Goal: Check status: Check status

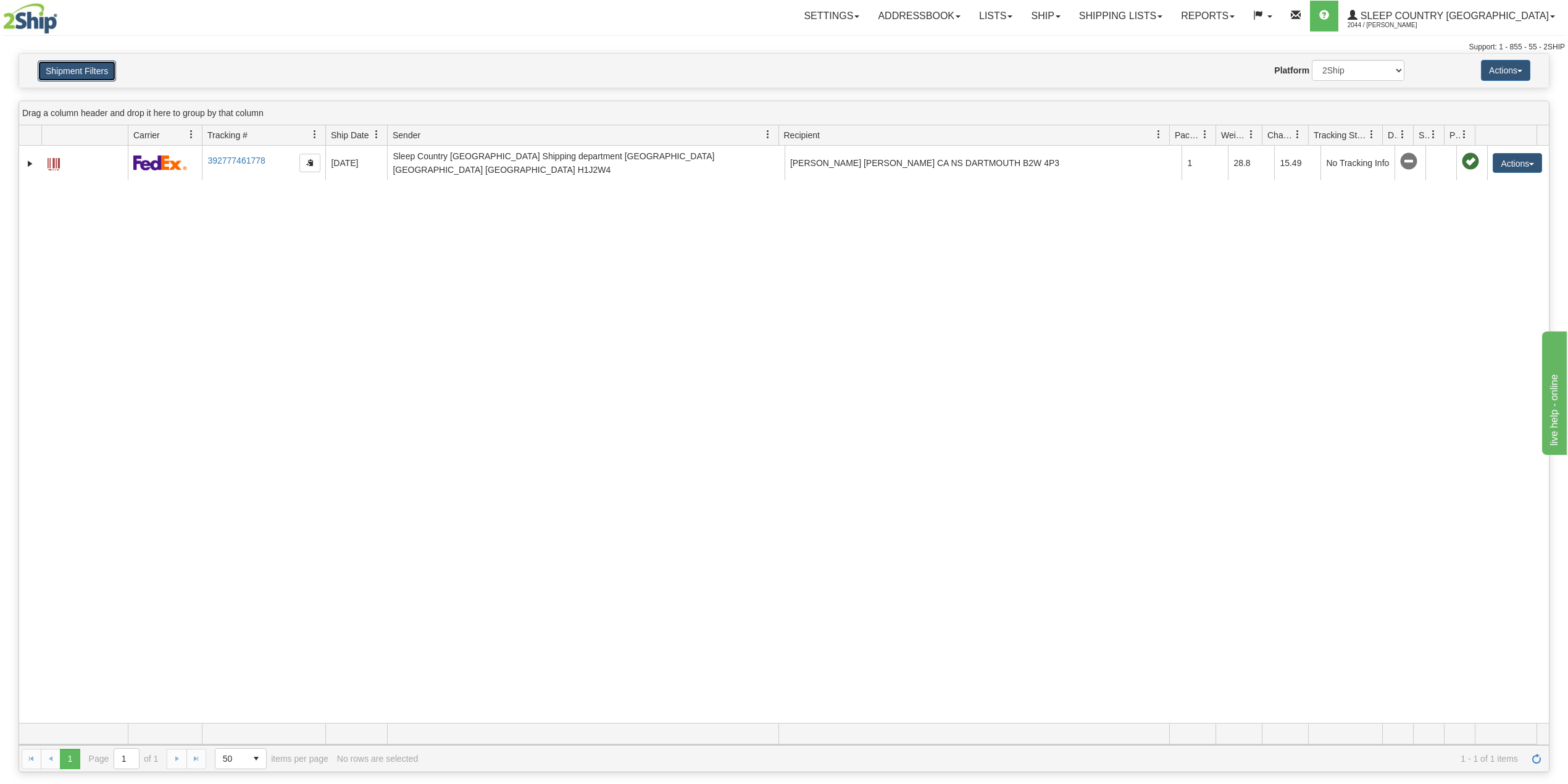
click at [94, 67] on button "Shipment Filters" at bounding box center [77, 71] width 79 height 21
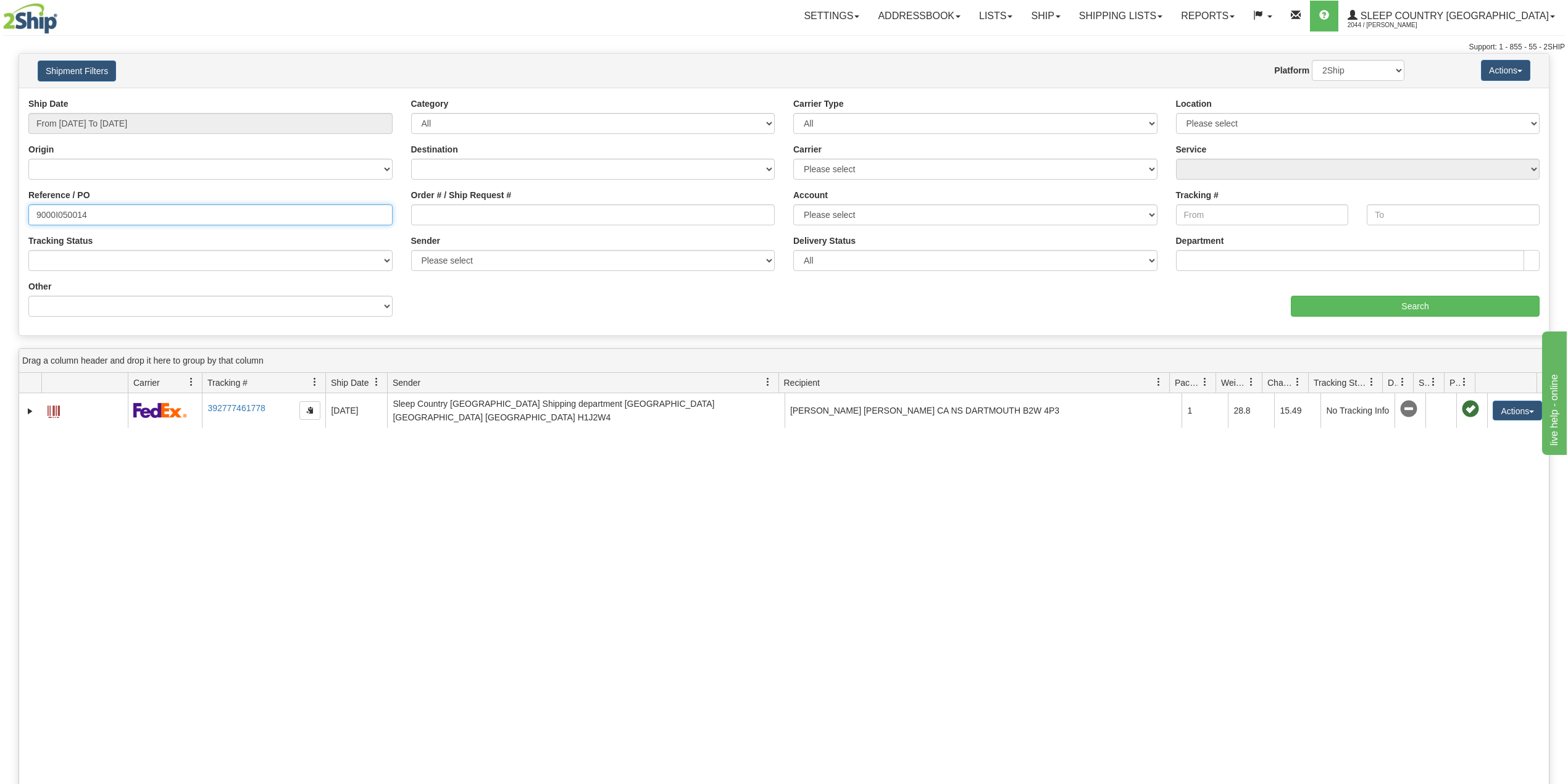
click at [52, 223] on input "9000I050014" at bounding box center [210, 214] width 364 height 21
click at [52, 221] on input "9000I050014" at bounding box center [210, 214] width 364 height 21
paste input "64511"
type input "9000I064511"
click at [1378, 306] on input "Search" at bounding box center [1415, 306] width 249 height 21
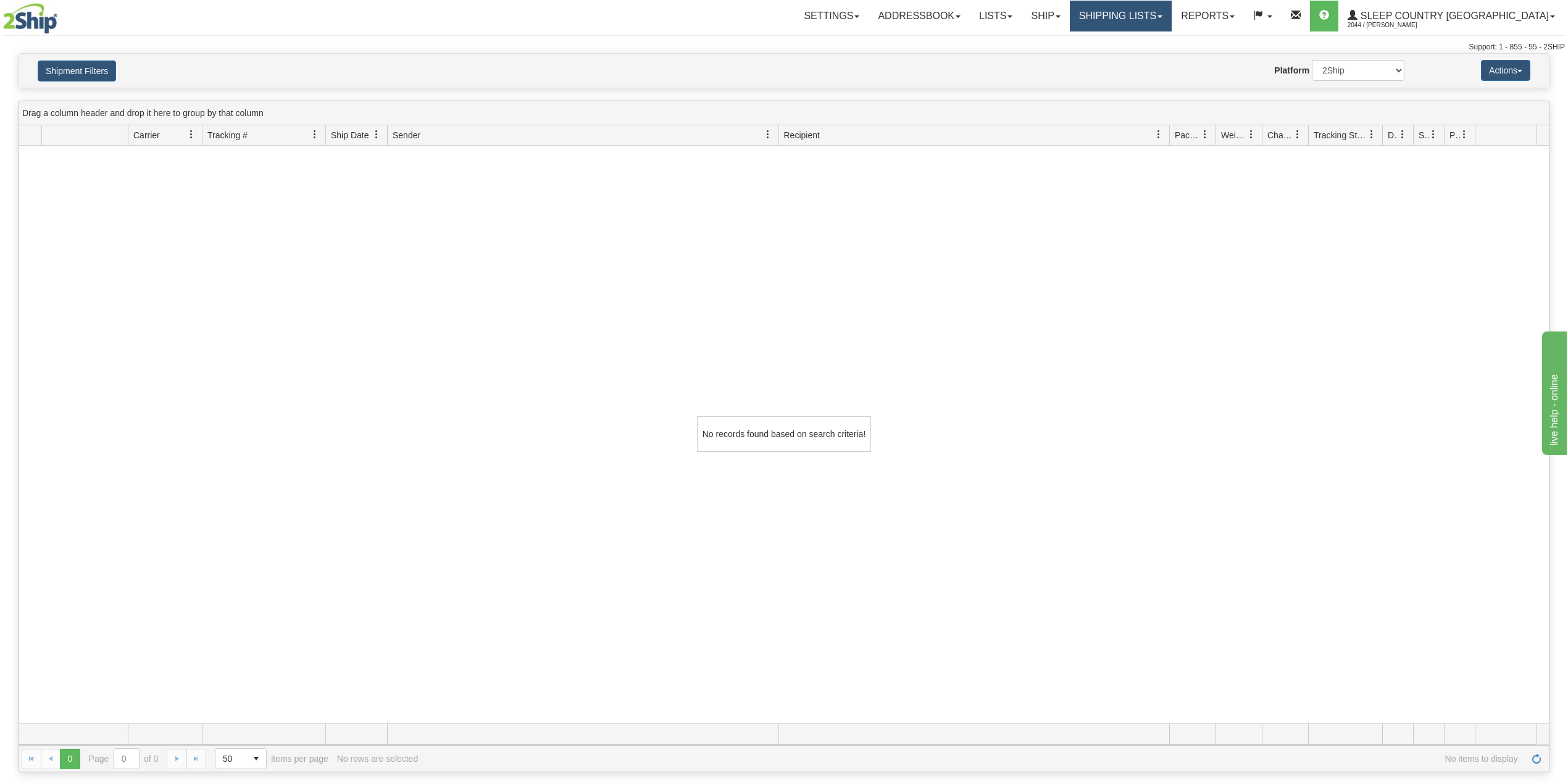
click at [1151, 15] on link "Shipping lists" at bounding box center [1120, 16] width 102 height 31
click at [1159, 57] on span "Search Shipment History" at bounding box center [1111, 59] width 96 height 10
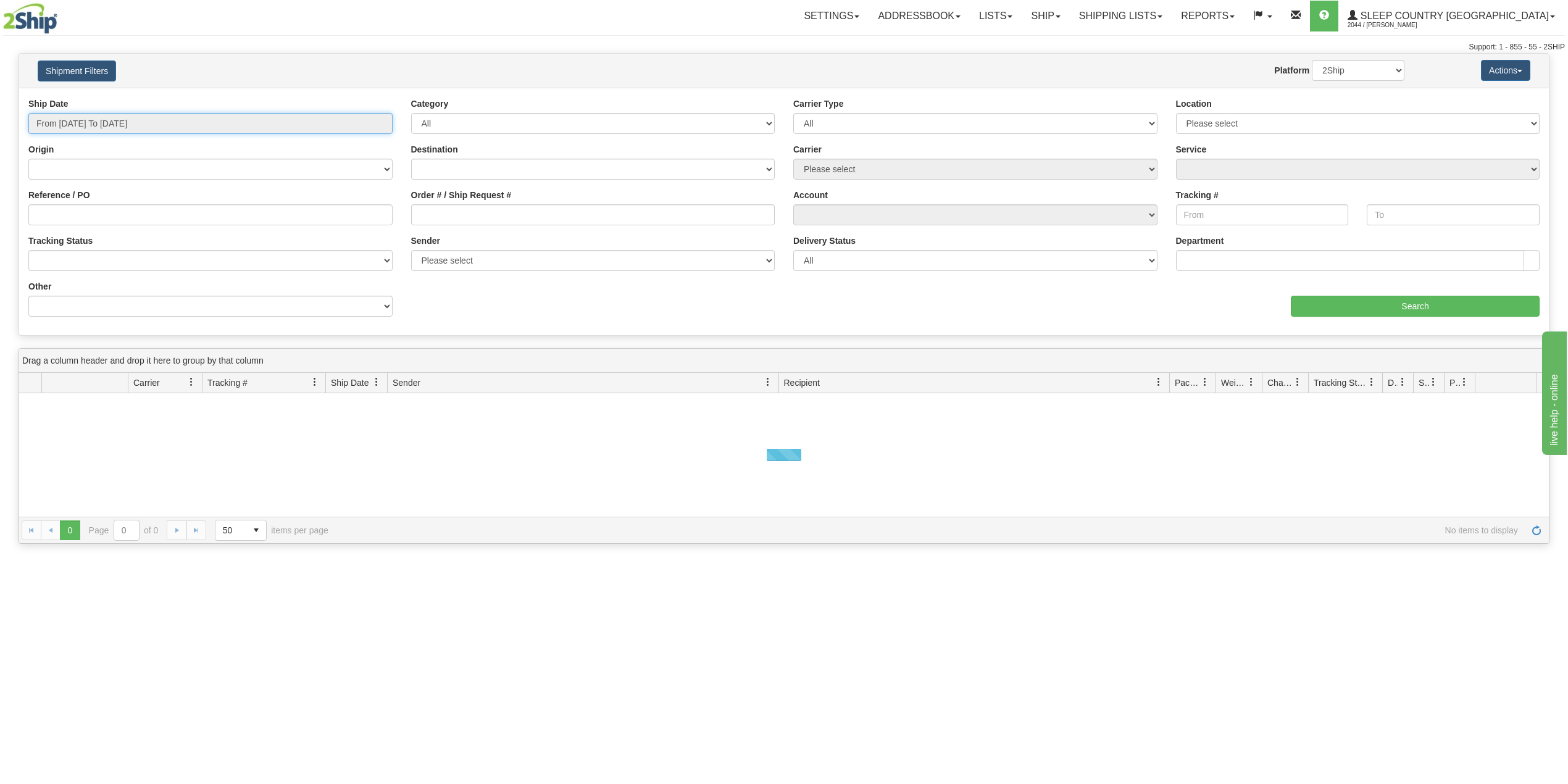
drag, startPoint x: 0, startPoint y: 0, endPoint x: 110, endPoint y: 202, distance: 230.0
click at [100, 132] on input "From [DATE] To [DATE]" at bounding box center [210, 124] width 364 height 21
click at [93, 217] on li "Last 30 Days" at bounding box center [82, 213] width 98 height 17
type input "From [DATE] To [DATE]"
click at [93, 217] on input "Reference / PO" at bounding box center [210, 214] width 364 height 21
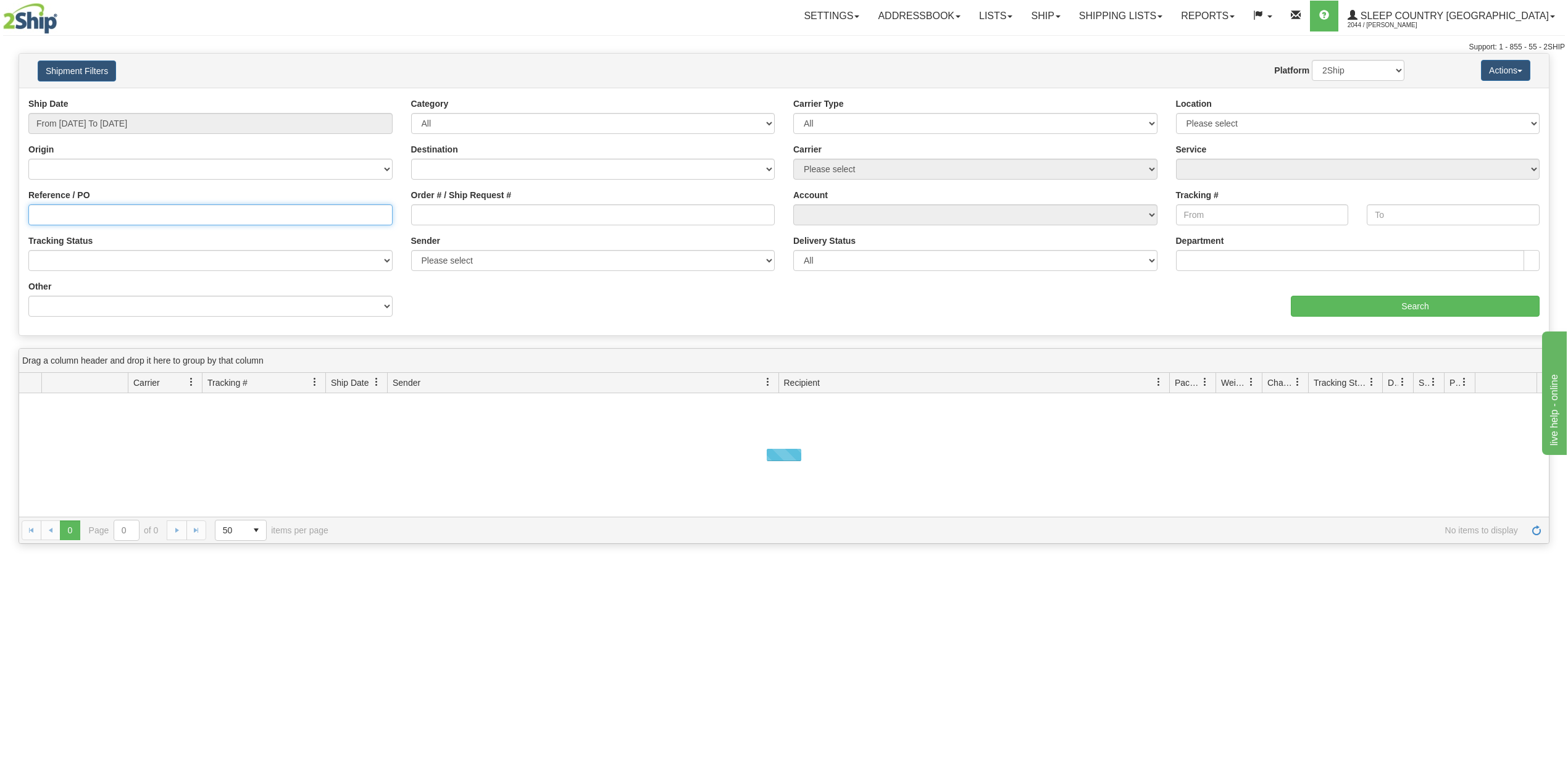
paste input "1023984"
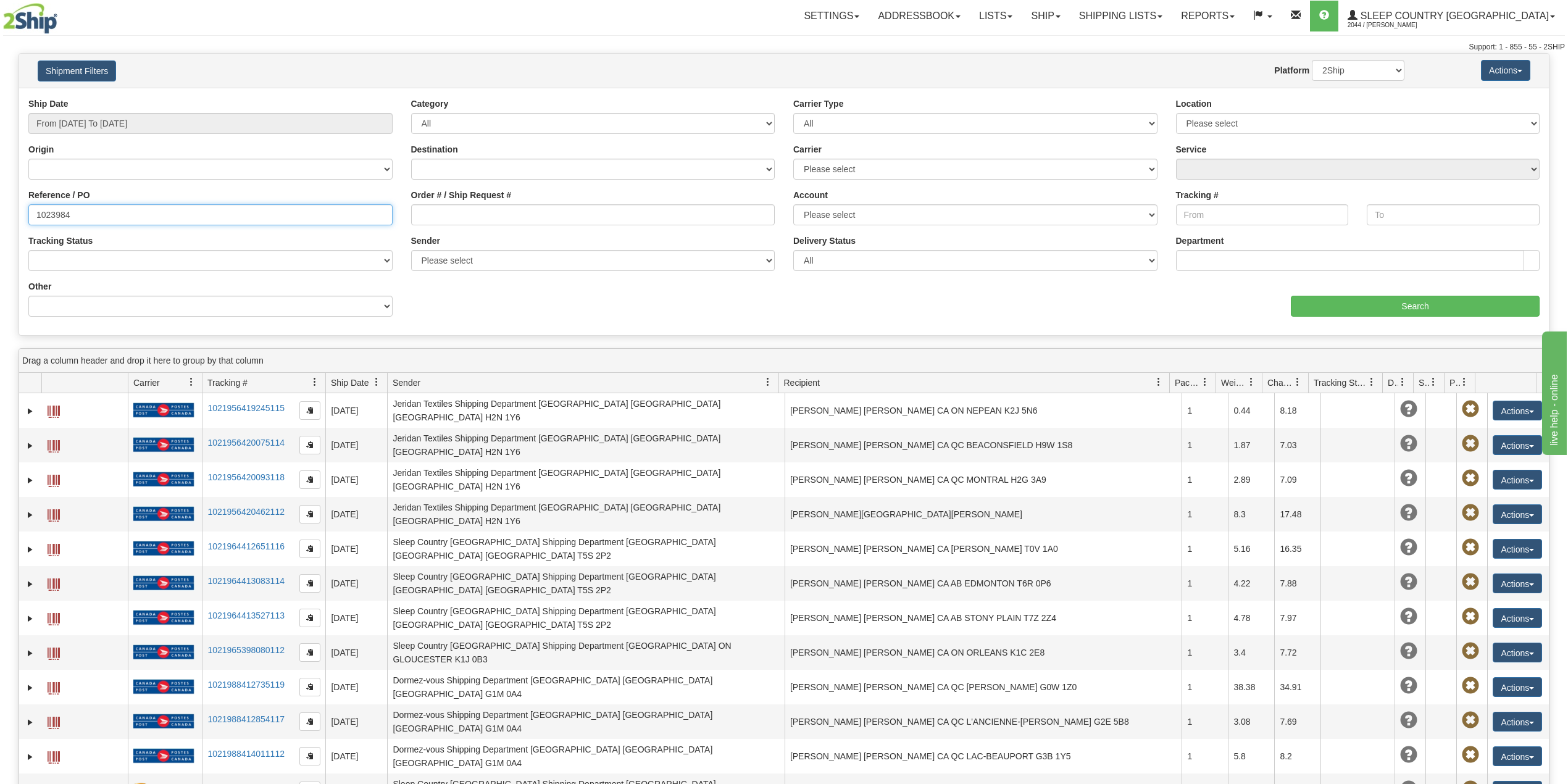
click at [42, 220] on input "1023984" at bounding box center [210, 214] width 364 height 21
paste input "9000I049265"
click at [1374, 309] on input "Search" at bounding box center [1415, 306] width 249 height 21
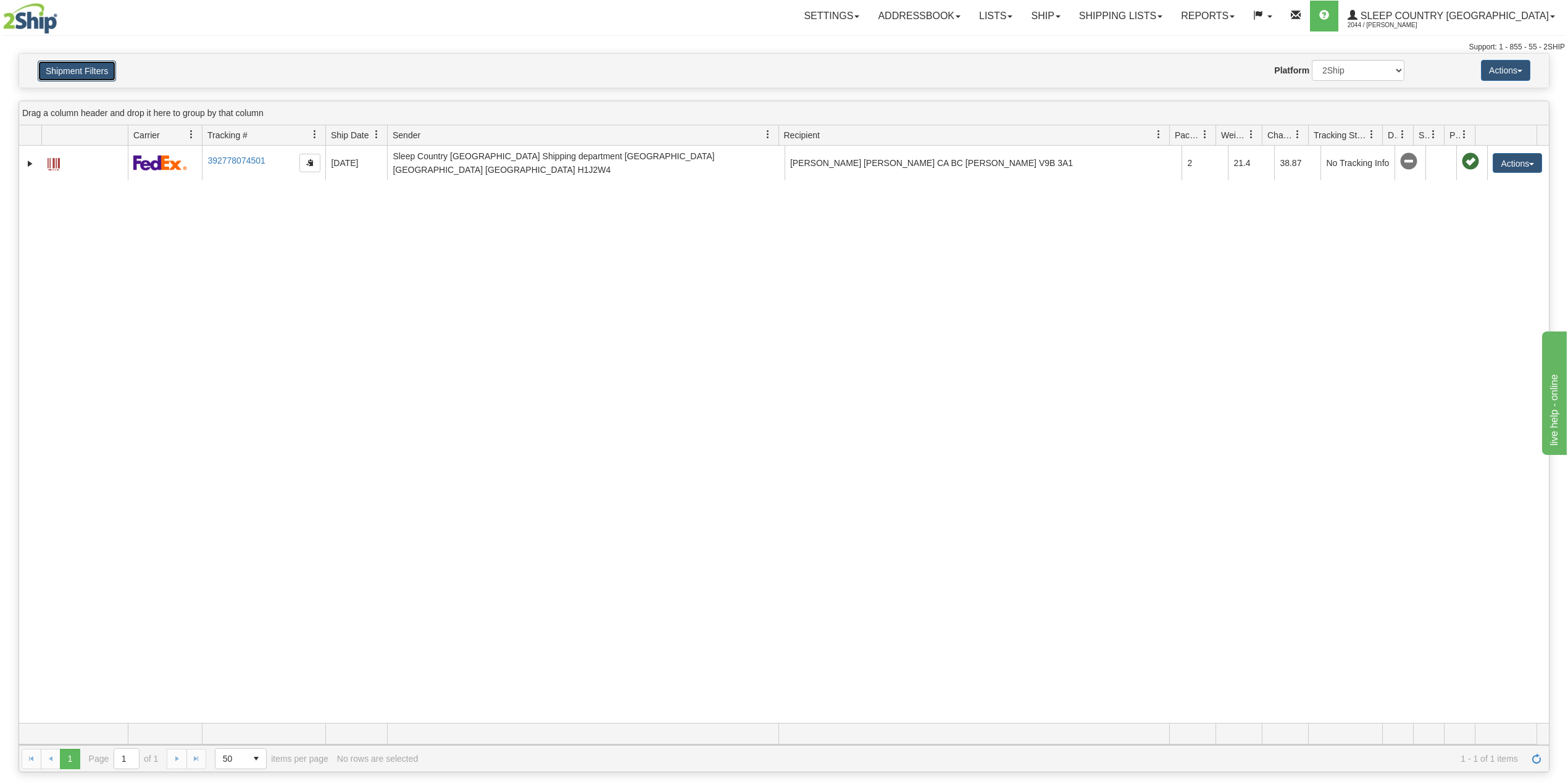
click at [45, 63] on button "Shipment Filters" at bounding box center [77, 71] width 79 height 21
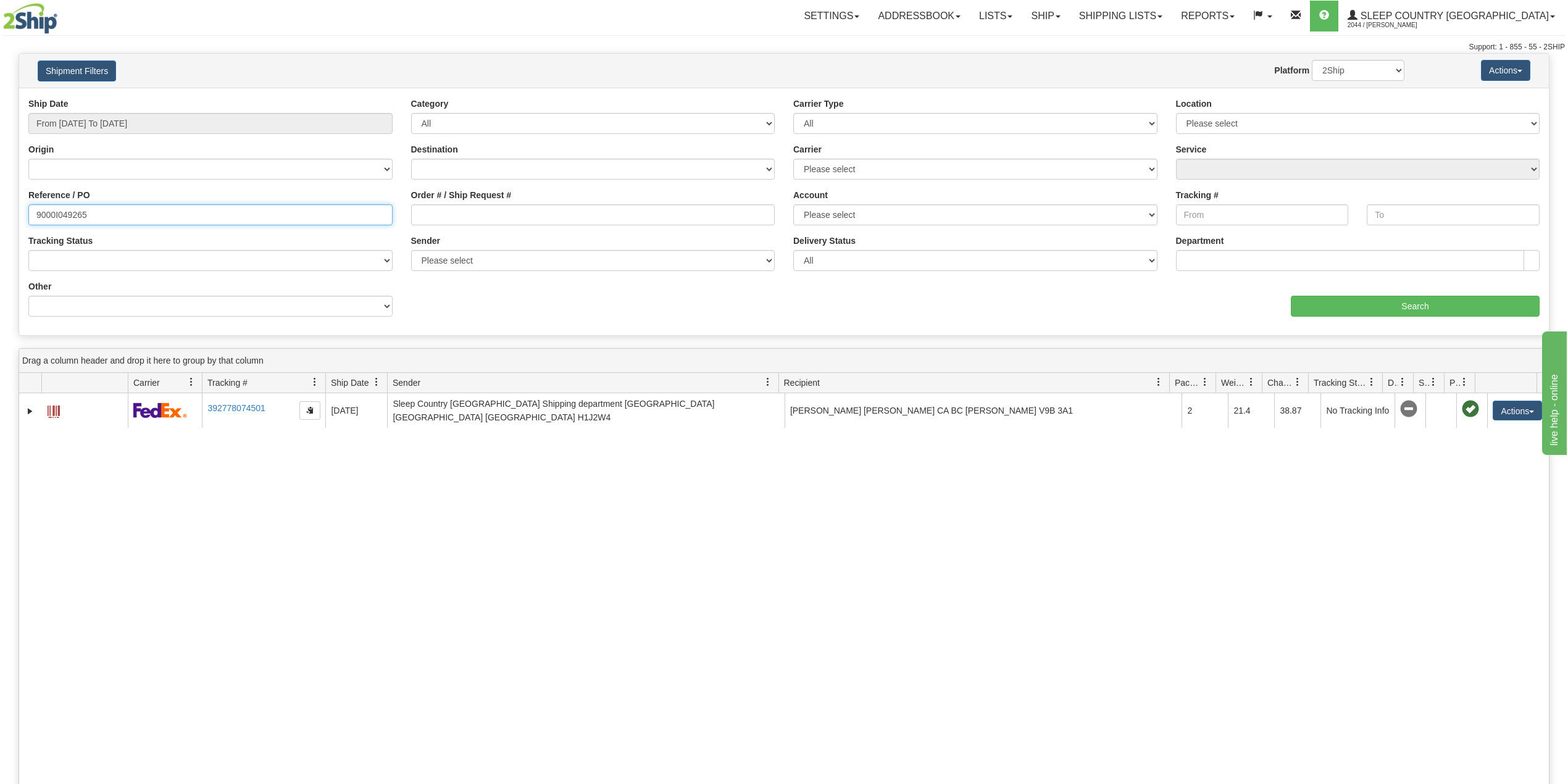
click at [65, 210] on input "9000I049265" at bounding box center [210, 214] width 364 height 21
paste input "2I063680"
type input "9002I063680"
click at [1403, 312] on input "Search" at bounding box center [1415, 306] width 249 height 21
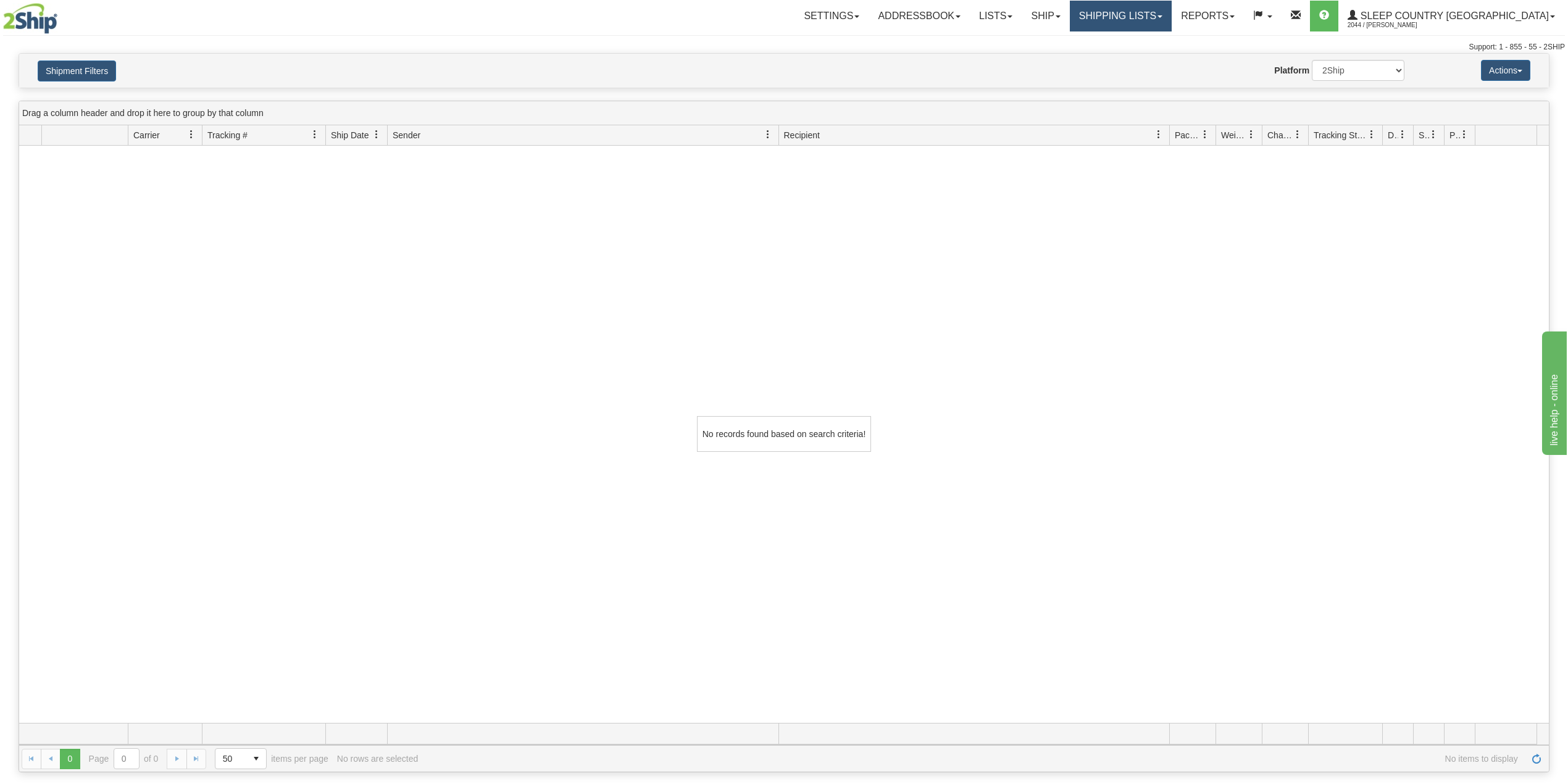
click at [1172, 17] on link "Shipping lists" at bounding box center [1120, 16] width 102 height 31
click at [1135, 41] on span "Current Shipments" at bounding box center [1099, 43] width 72 height 10
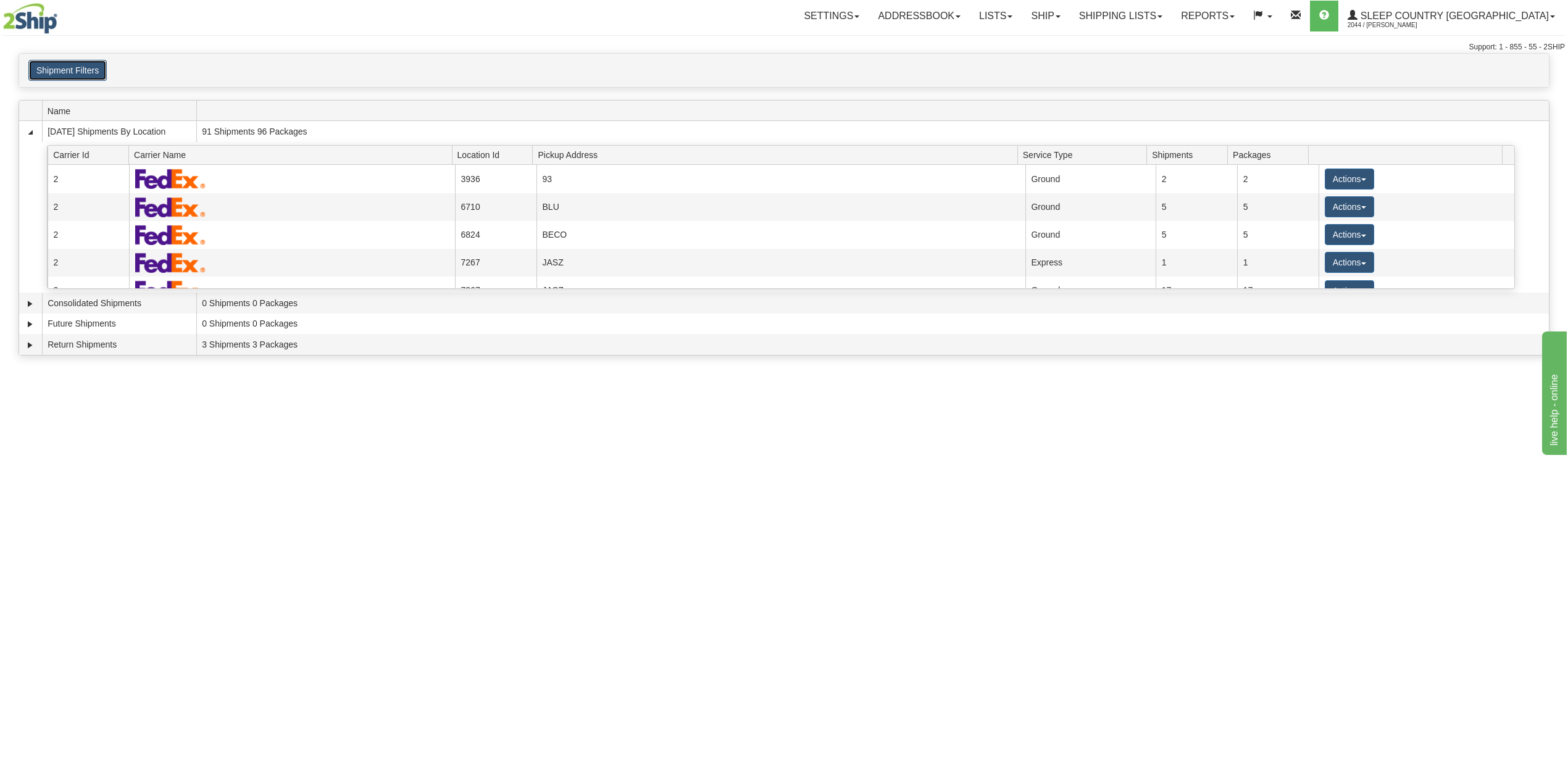
click at [82, 75] on button "Shipment Filters" at bounding box center [67, 70] width 79 height 21
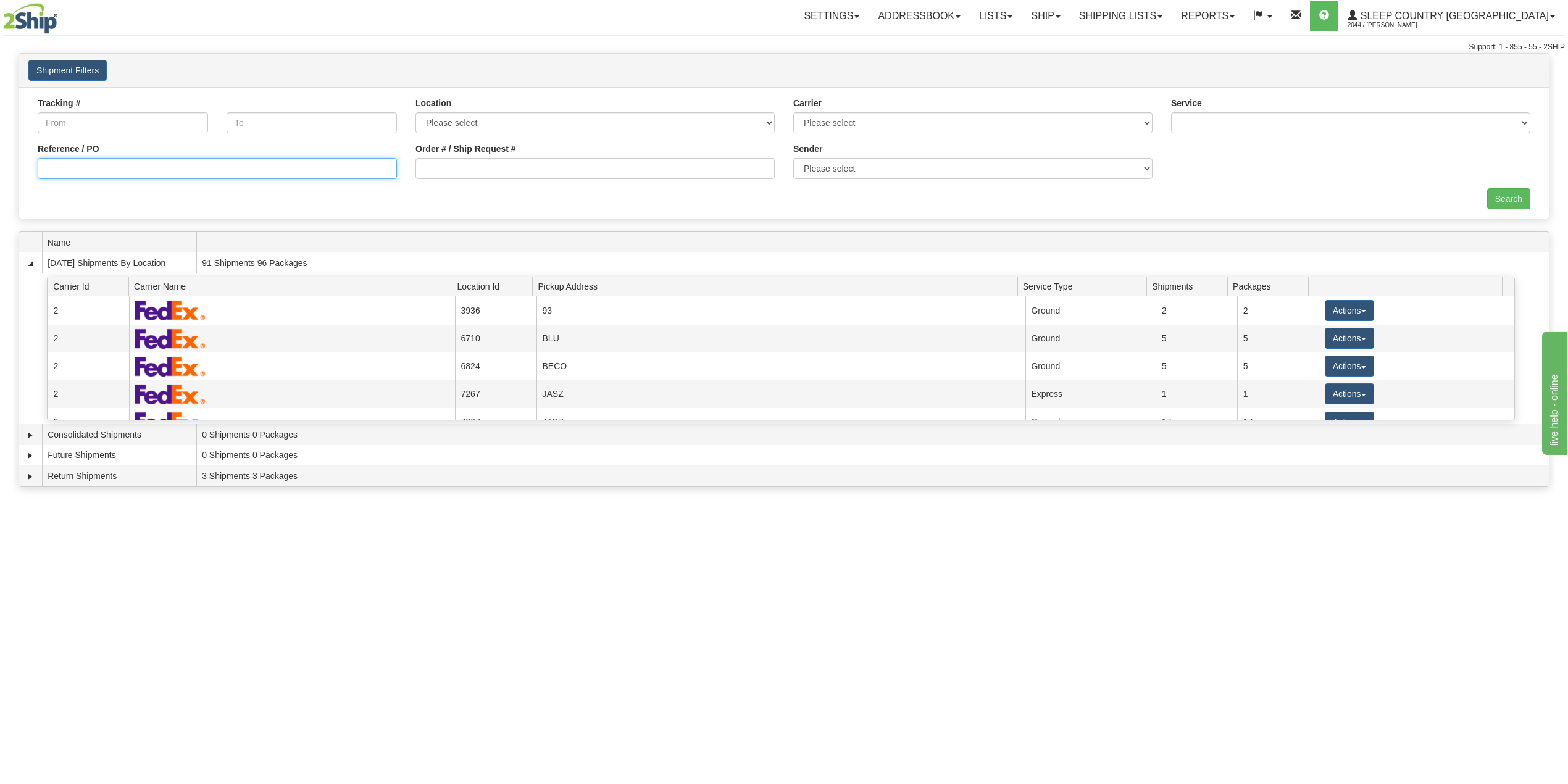
click at [102, 173] on input "Reference / PO" at bounding box center [217, 169] width 360 height 21
paste input "9002I063680"
type input "9002I063680"
click at [1508, 199] on input "Search" at bounding box center [1509, 199] width 43 height 21
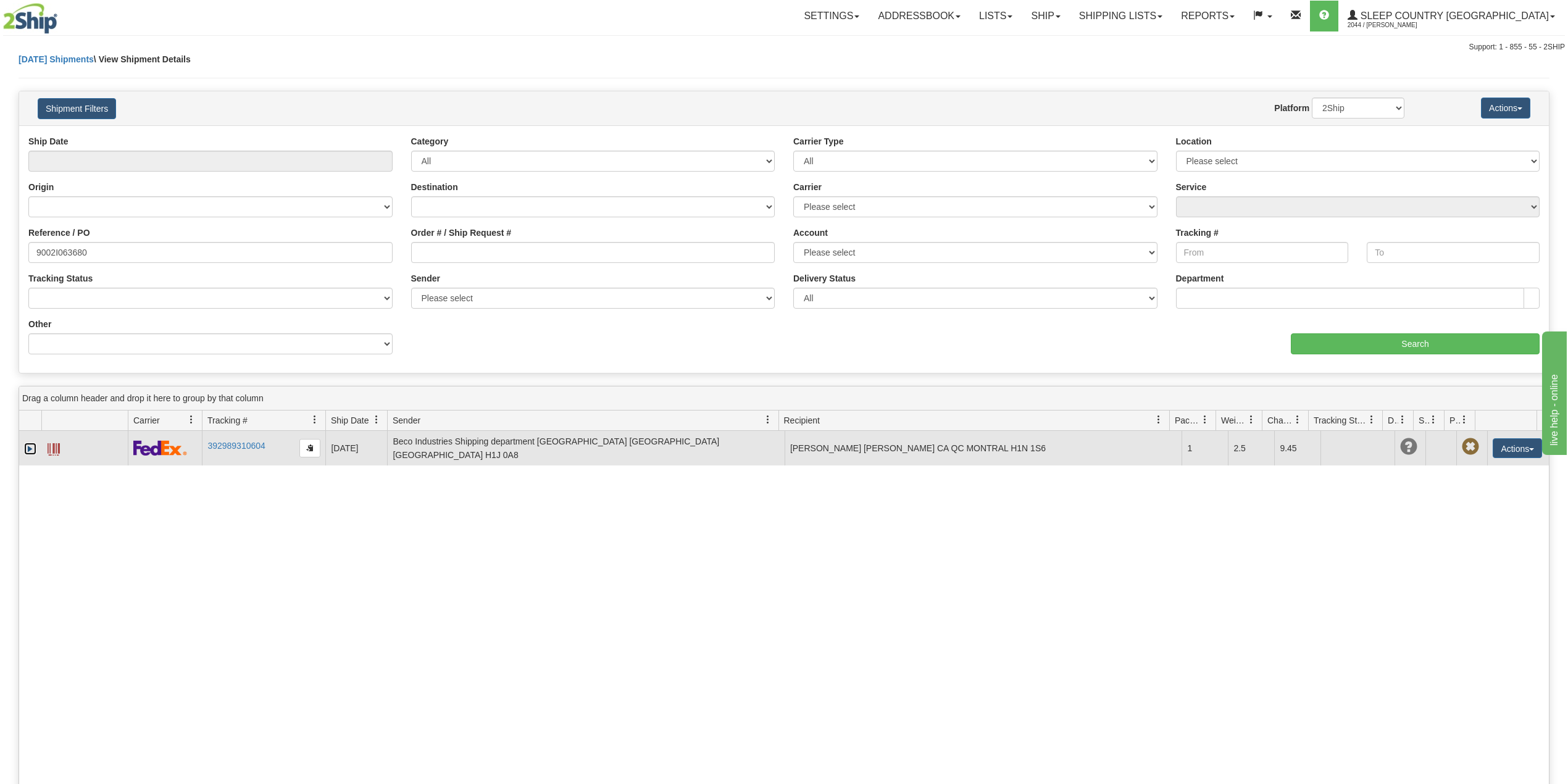
click at [30, 450] on link "Expand" at bounding box center [30, 449] width 12 height 12
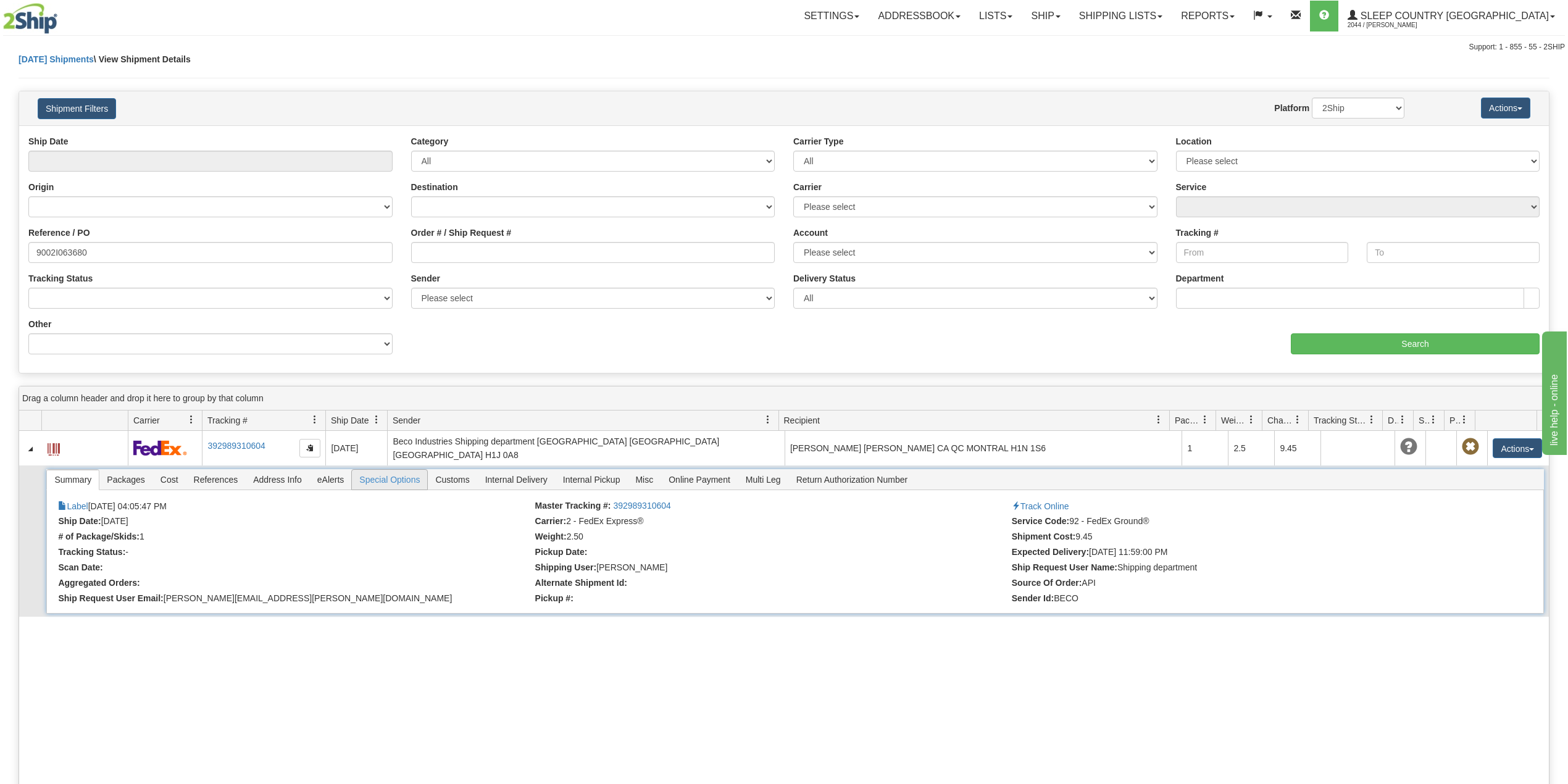
click at [380, 478] on span "Special Options" at bounding box center [390, 480] width 75 height 20
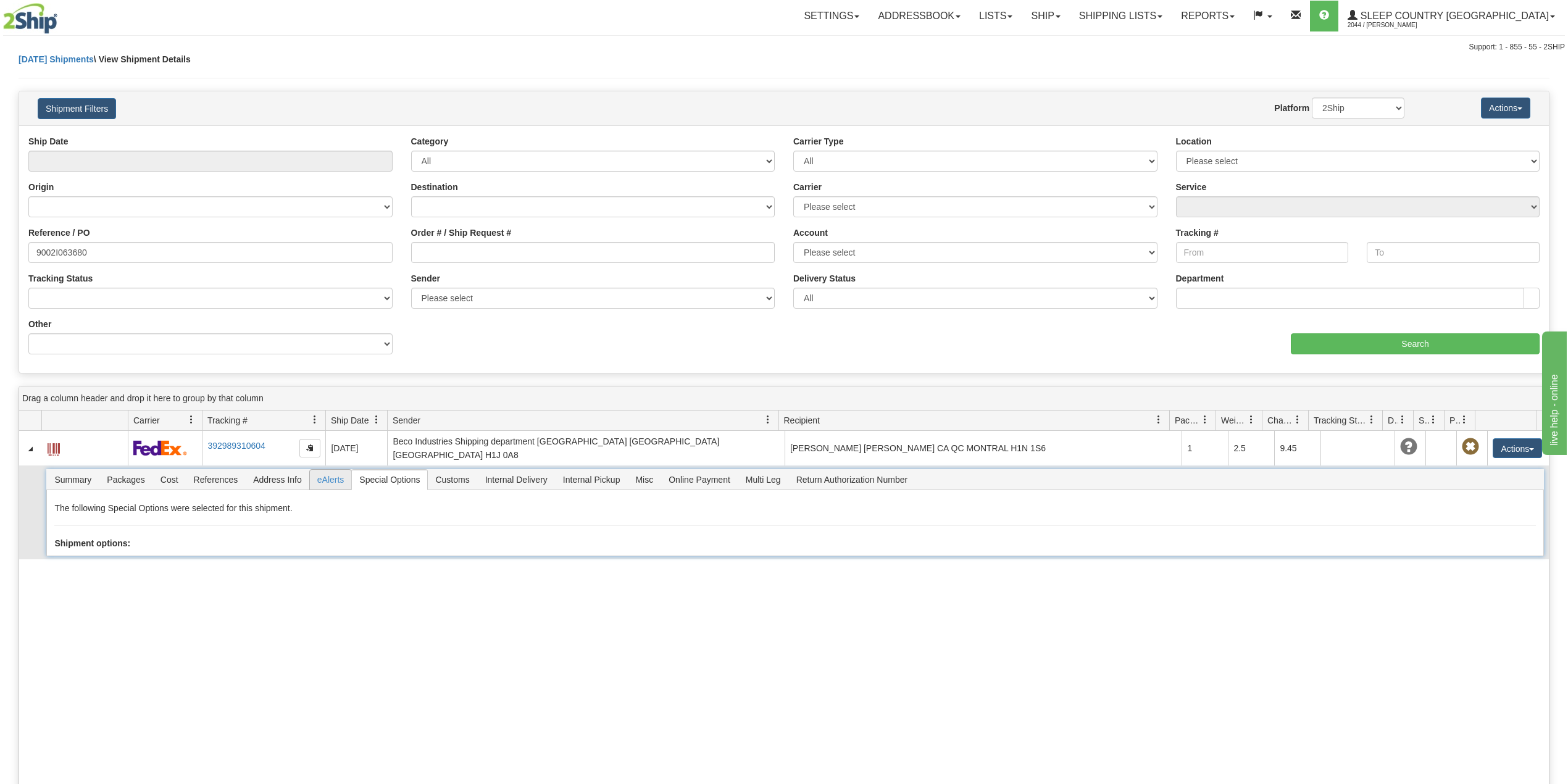
click at [317, 475] on span "eAlerts" at bounding box center [331, 480] width 42 height 20
click at [233, 478] on span "References" at bounding box center [215, 480] width 59 height 20
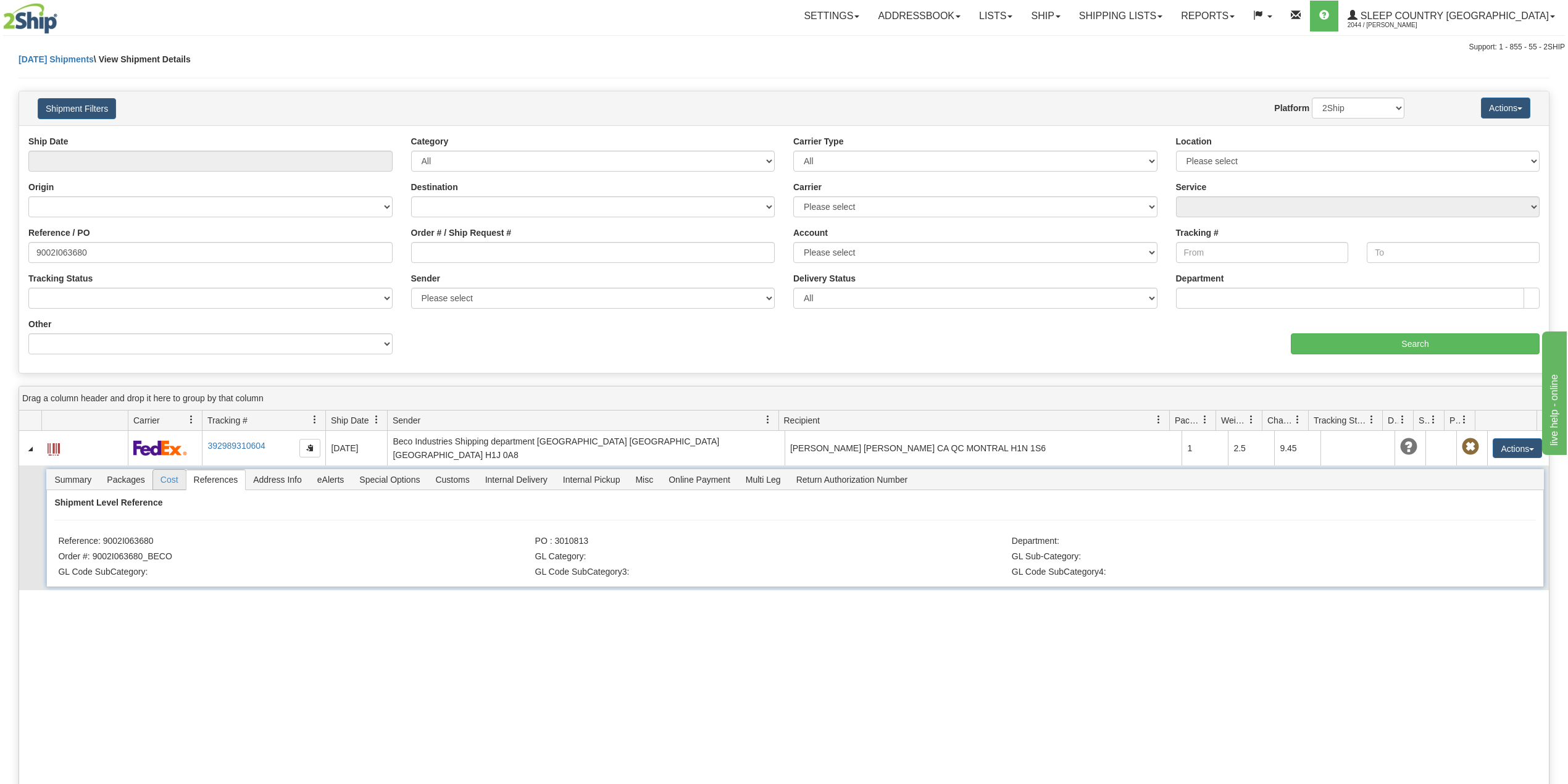
click at [164, 478] on span "Cost" at bounding box center [169, 480] width 33 height 20
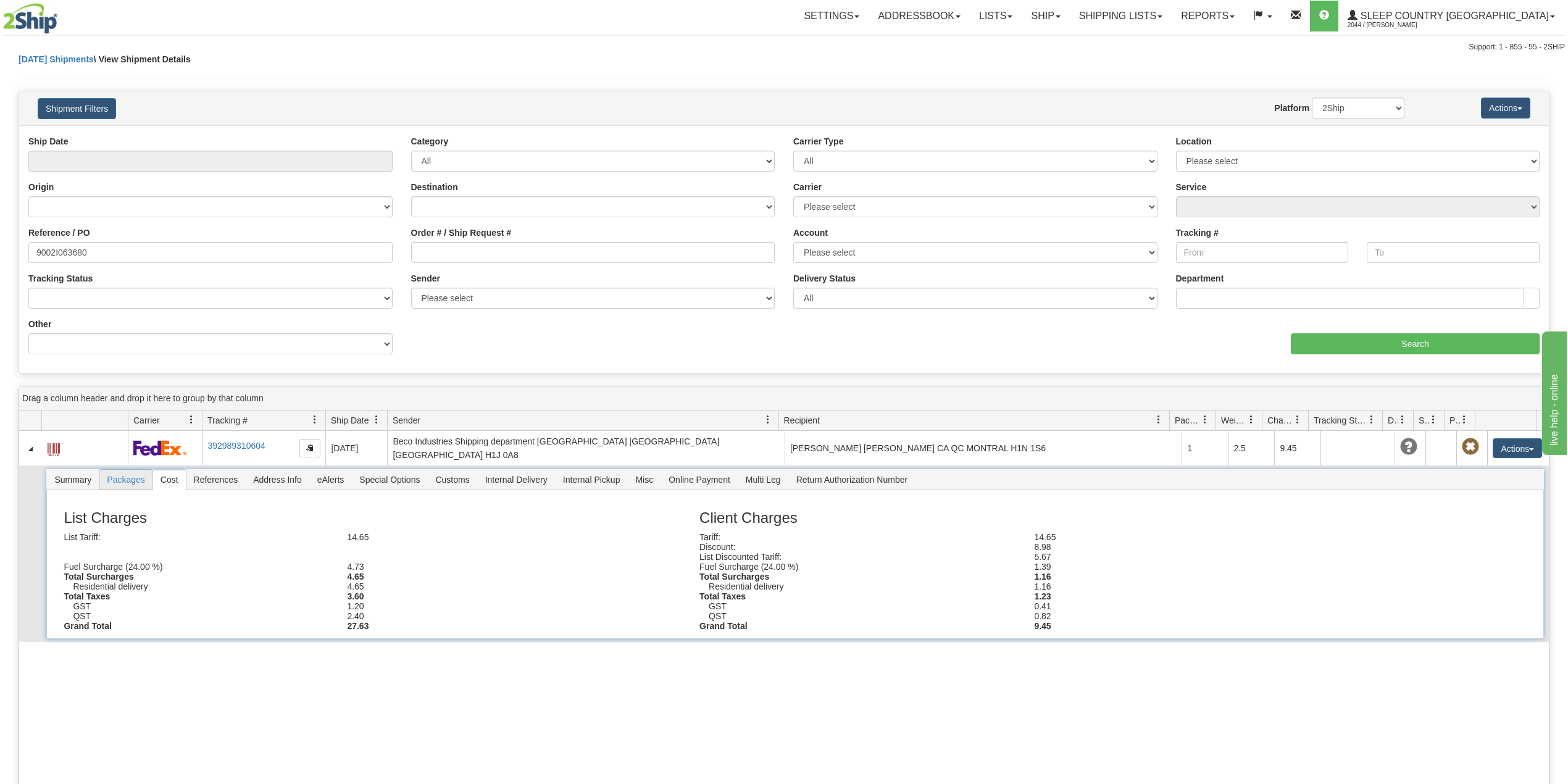
click at [129, 474] on span "Packages" at bounding box center [126, 480] width 52 height 20
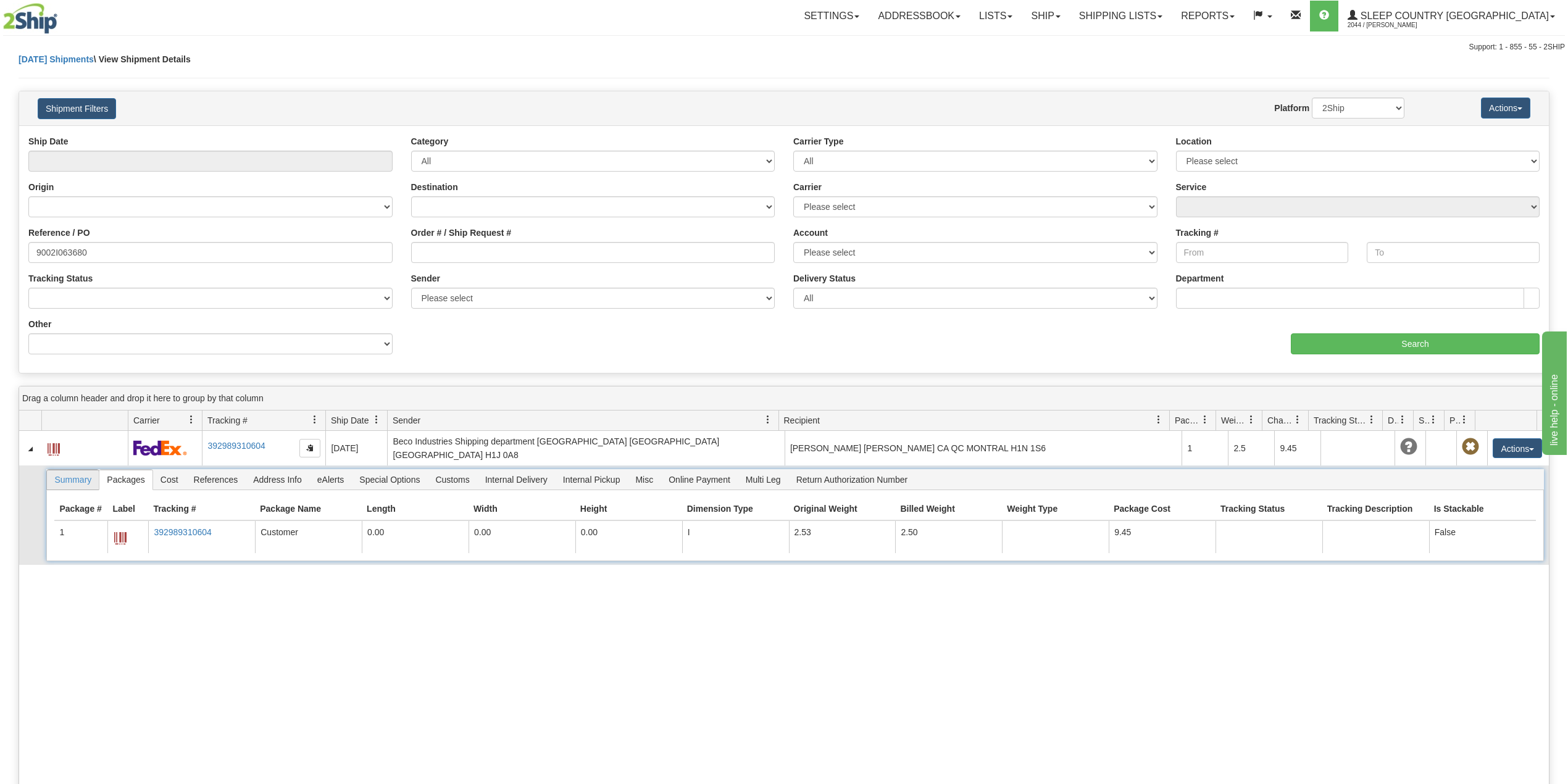
click at [85, 475] on span "Summary" at bounding box center [72, 480] width 52 height 20
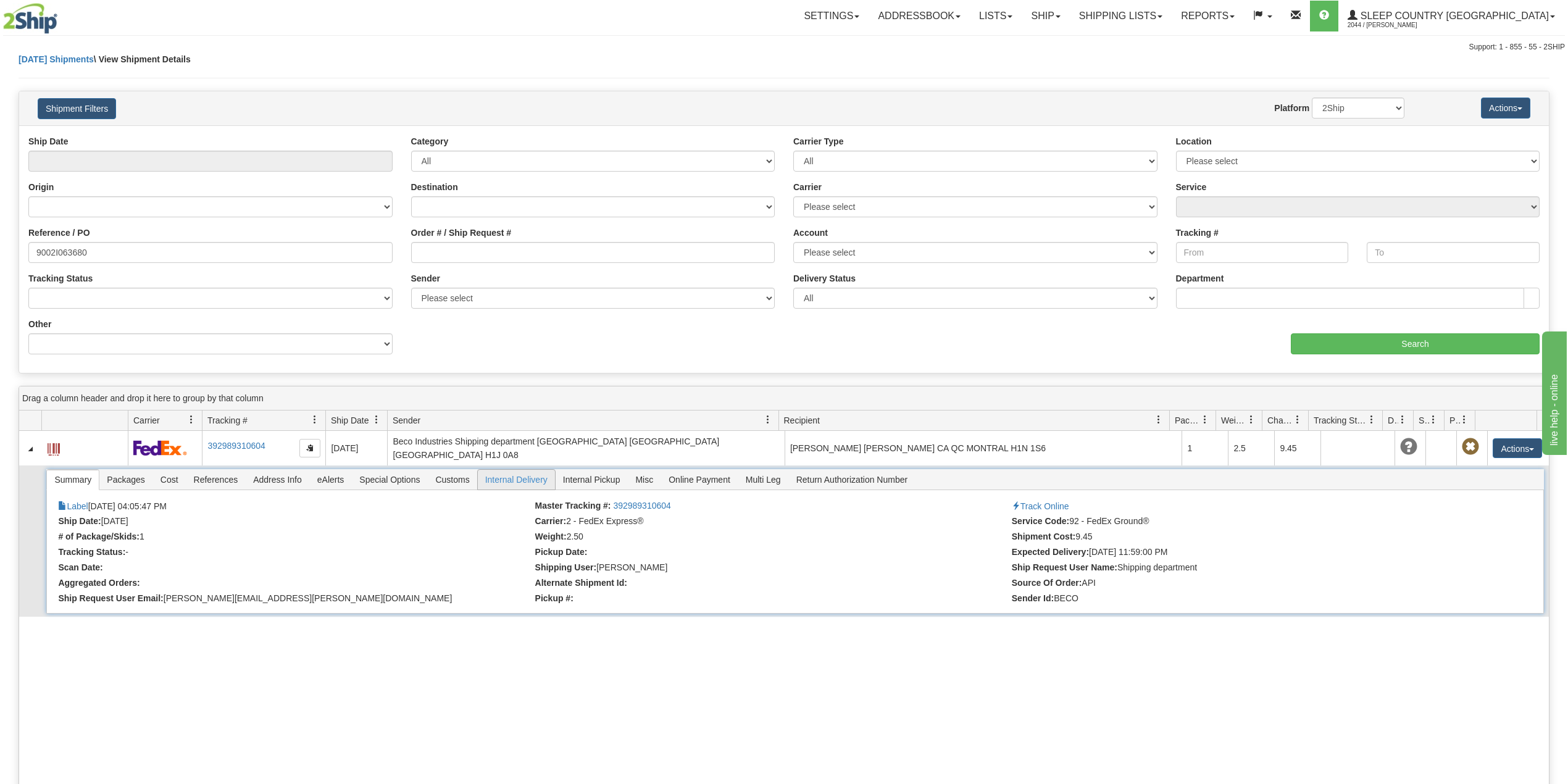
click at [492, 480] on span "Internal Delivery" at bounding box center [516, 480] width 77 height 20
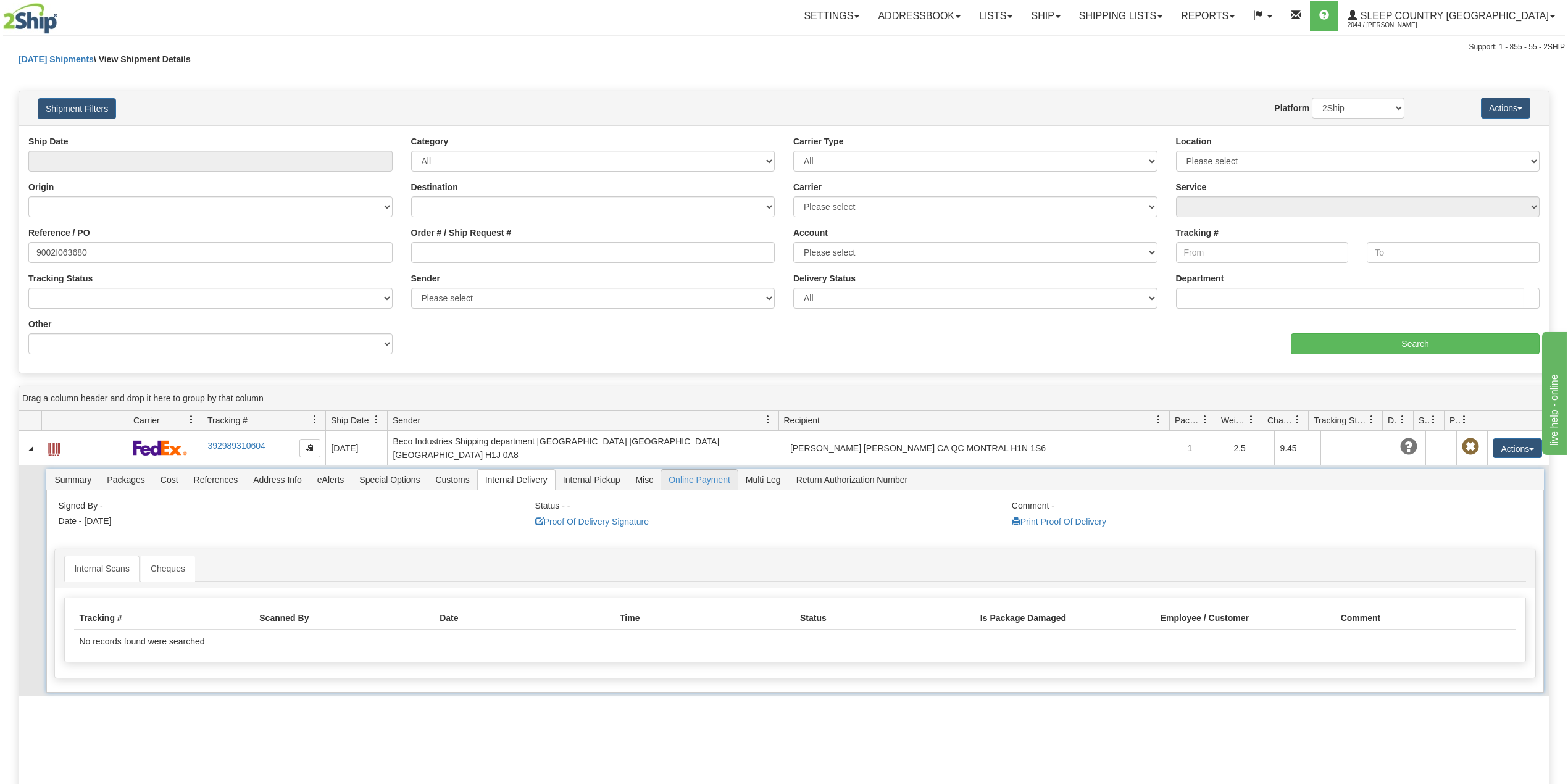
click at [665, 478] on li "Online Payment" at bounding box center [699, 480] width 78 height 21
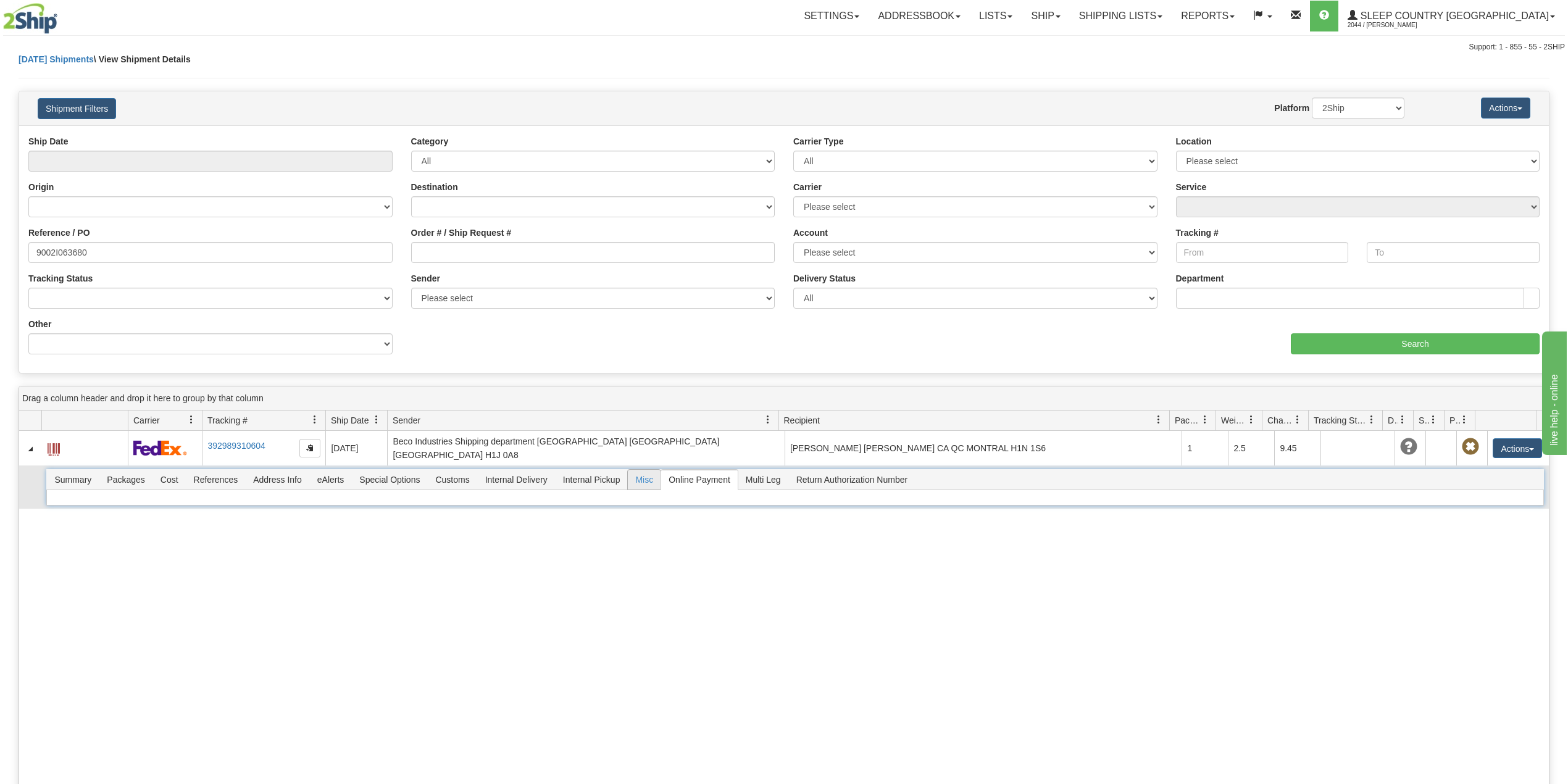
click at [653, 474] on span "Misc" at bounding box center [643, 480] width 33 height 20
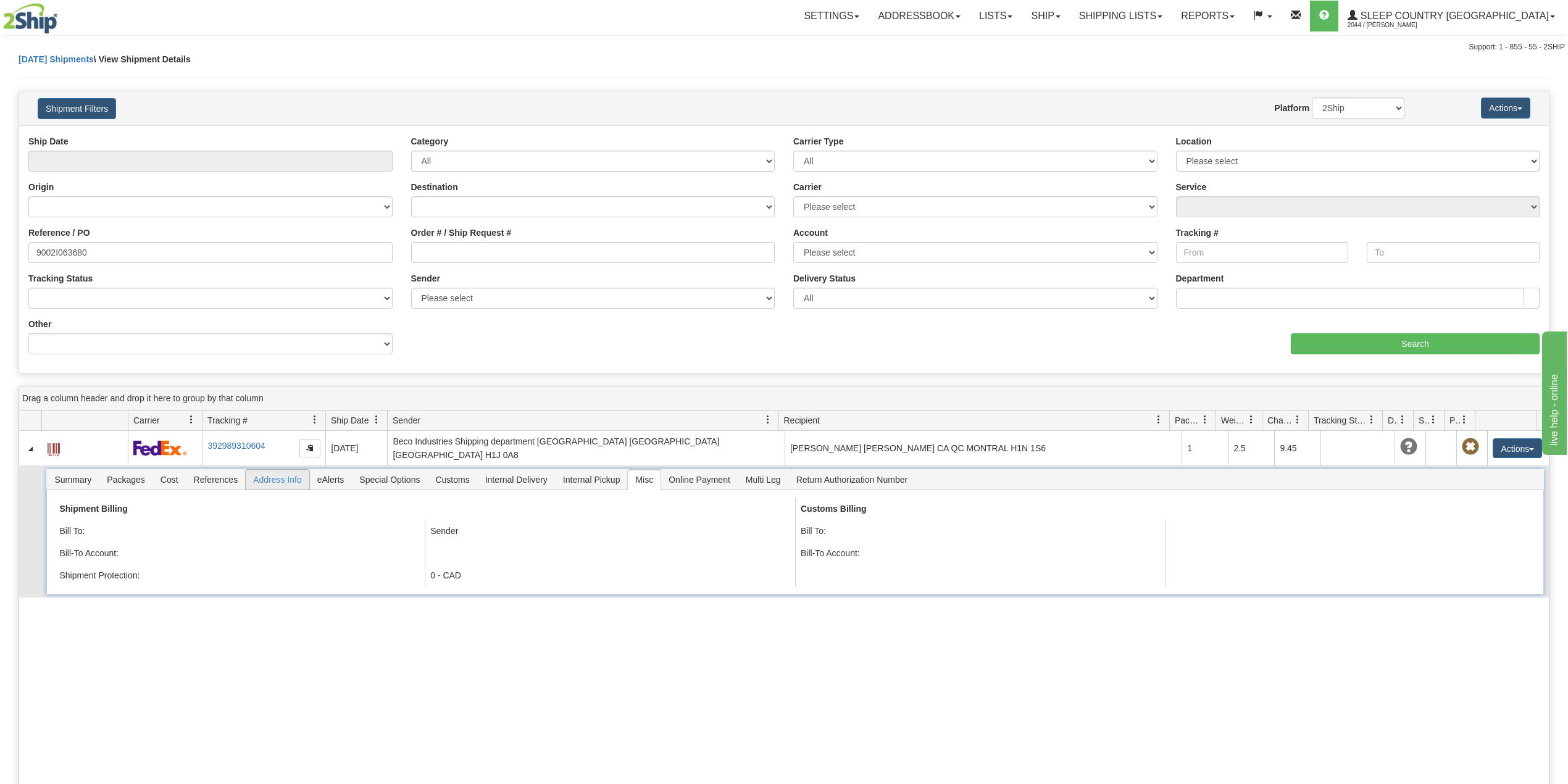
click at [294, 474] on span "Address Info" at bounding box center [277, 480] width 64 height 20
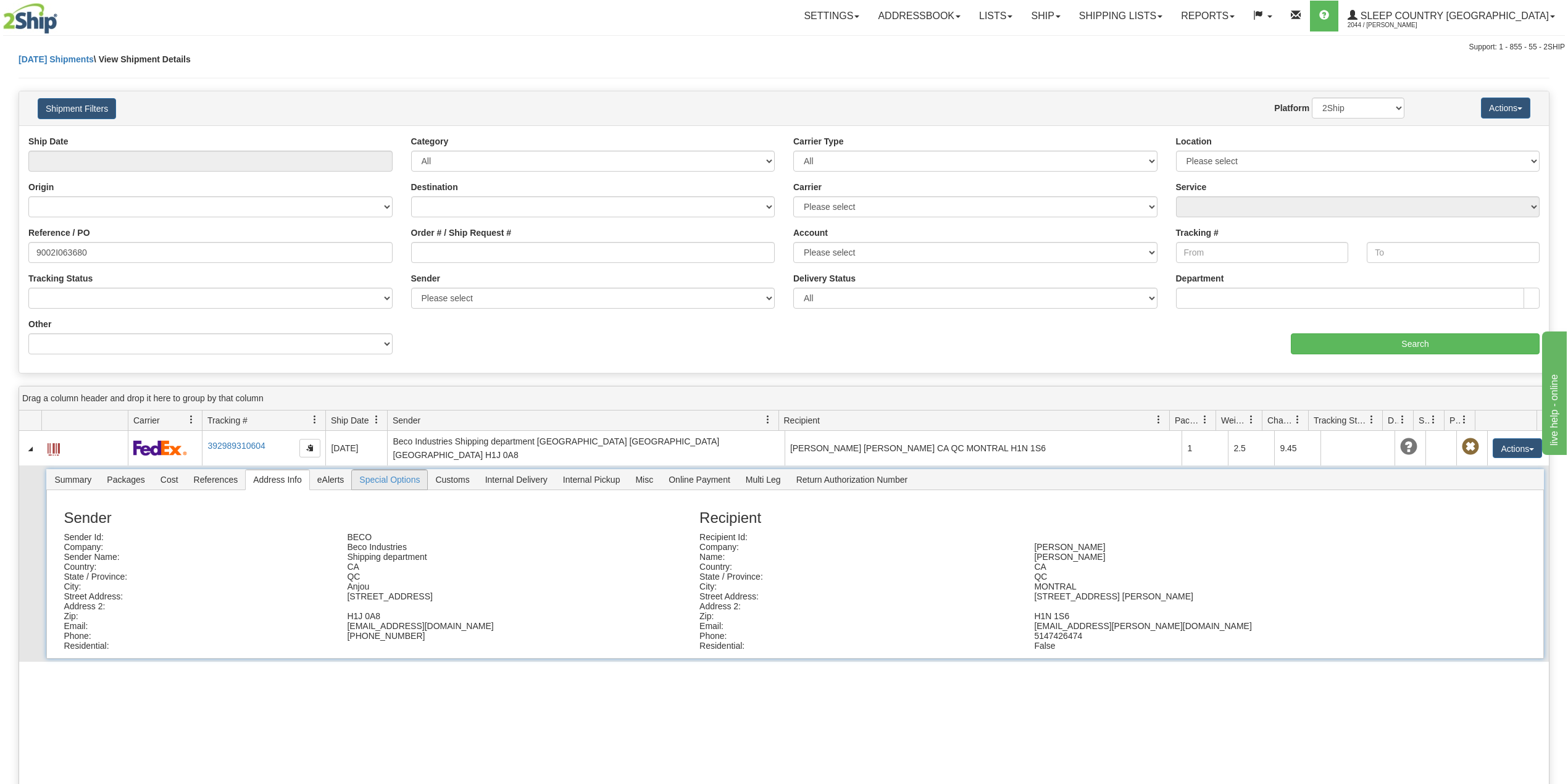
click at [412, 473] on span "Special Options" at bounding box center [390, 480] width 75 height 20
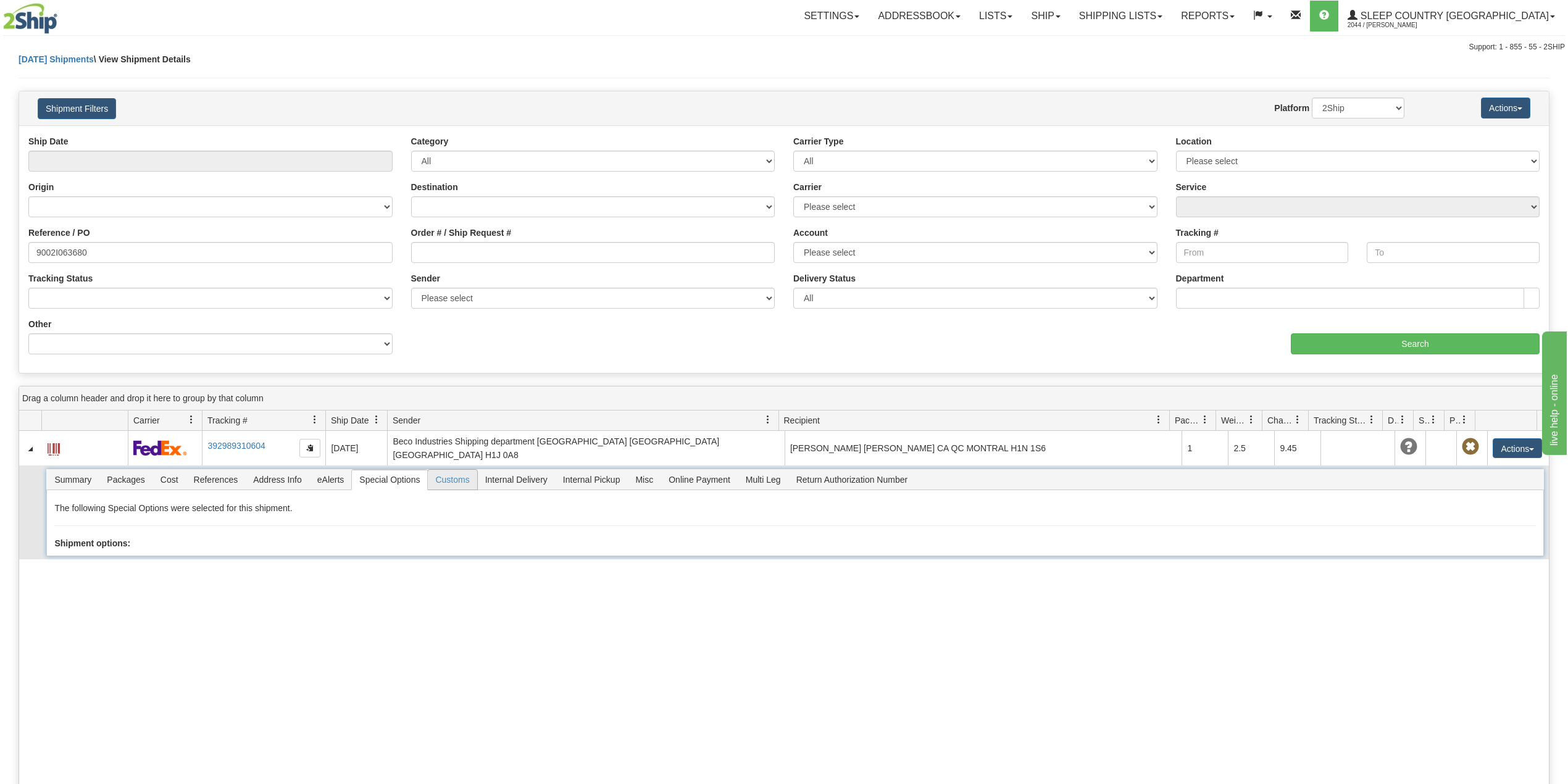
click at [467, 477] on span "Customs" at bounding box center [452, 480] width 49 height 20
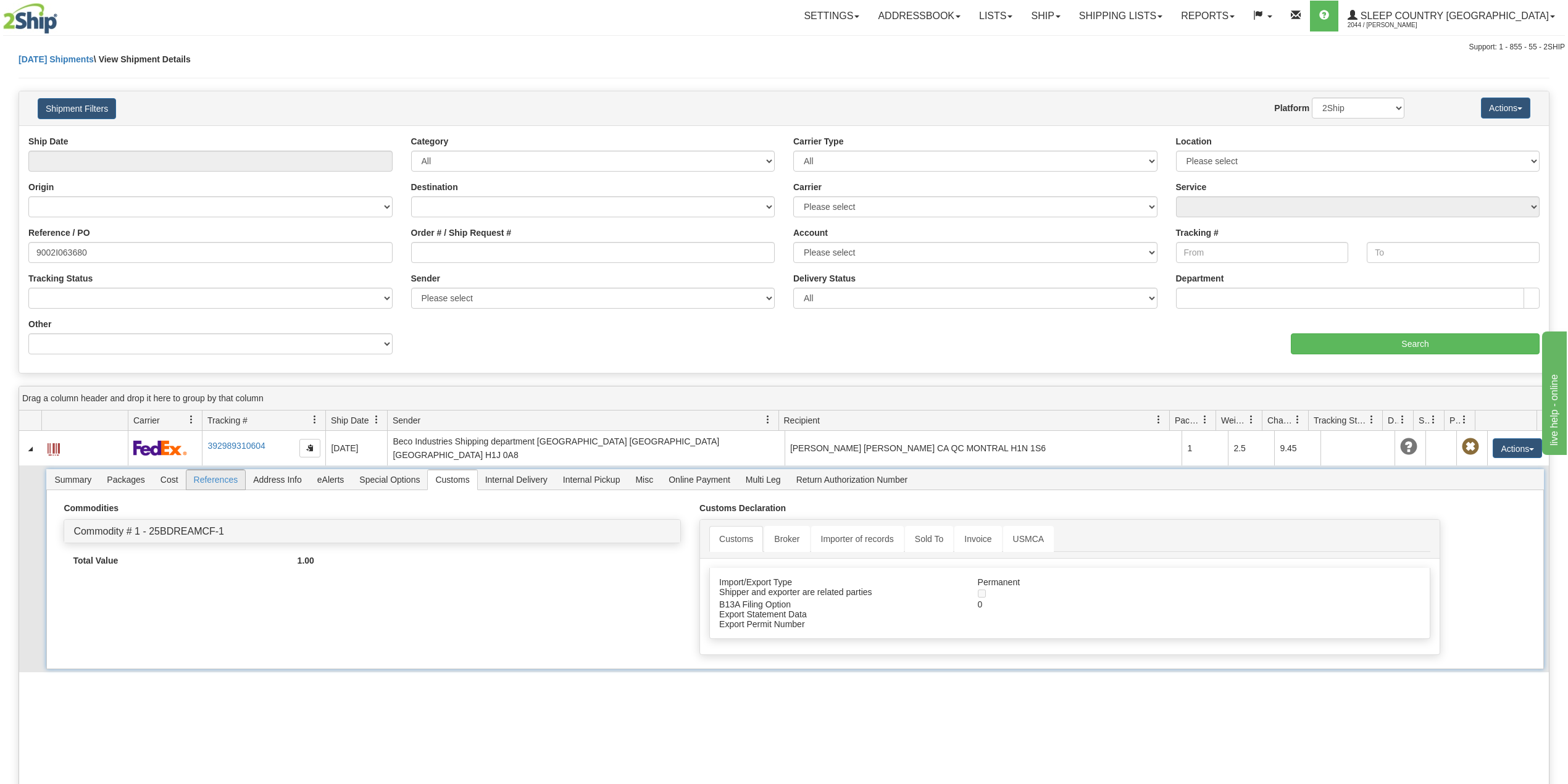
click at [214, 481] on span "References" at bounding box center [215, 480] width 59 height 20
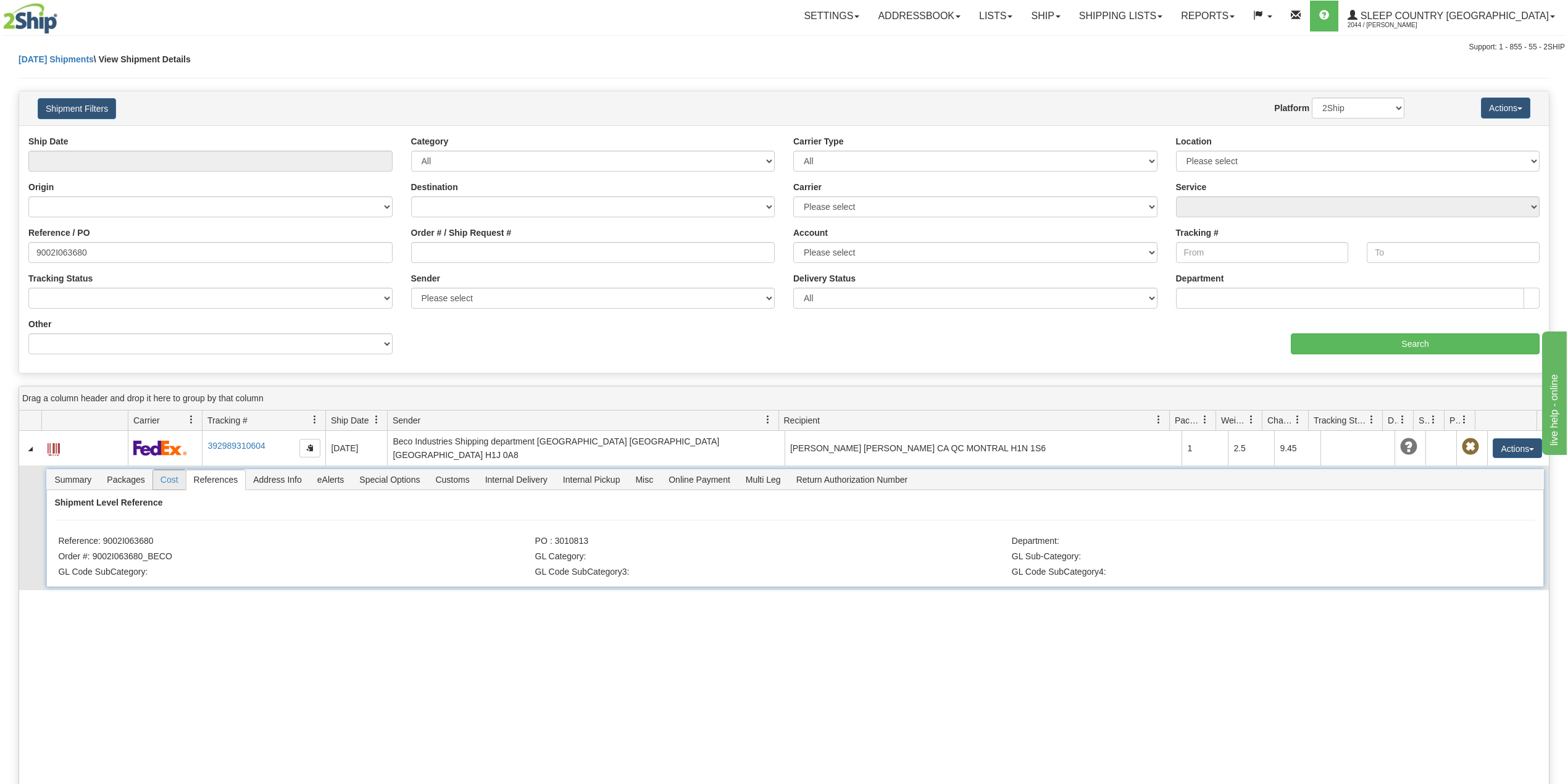
click at [168, 475] on span "Cost" at bounding box center [169, 480] width 33 height 20
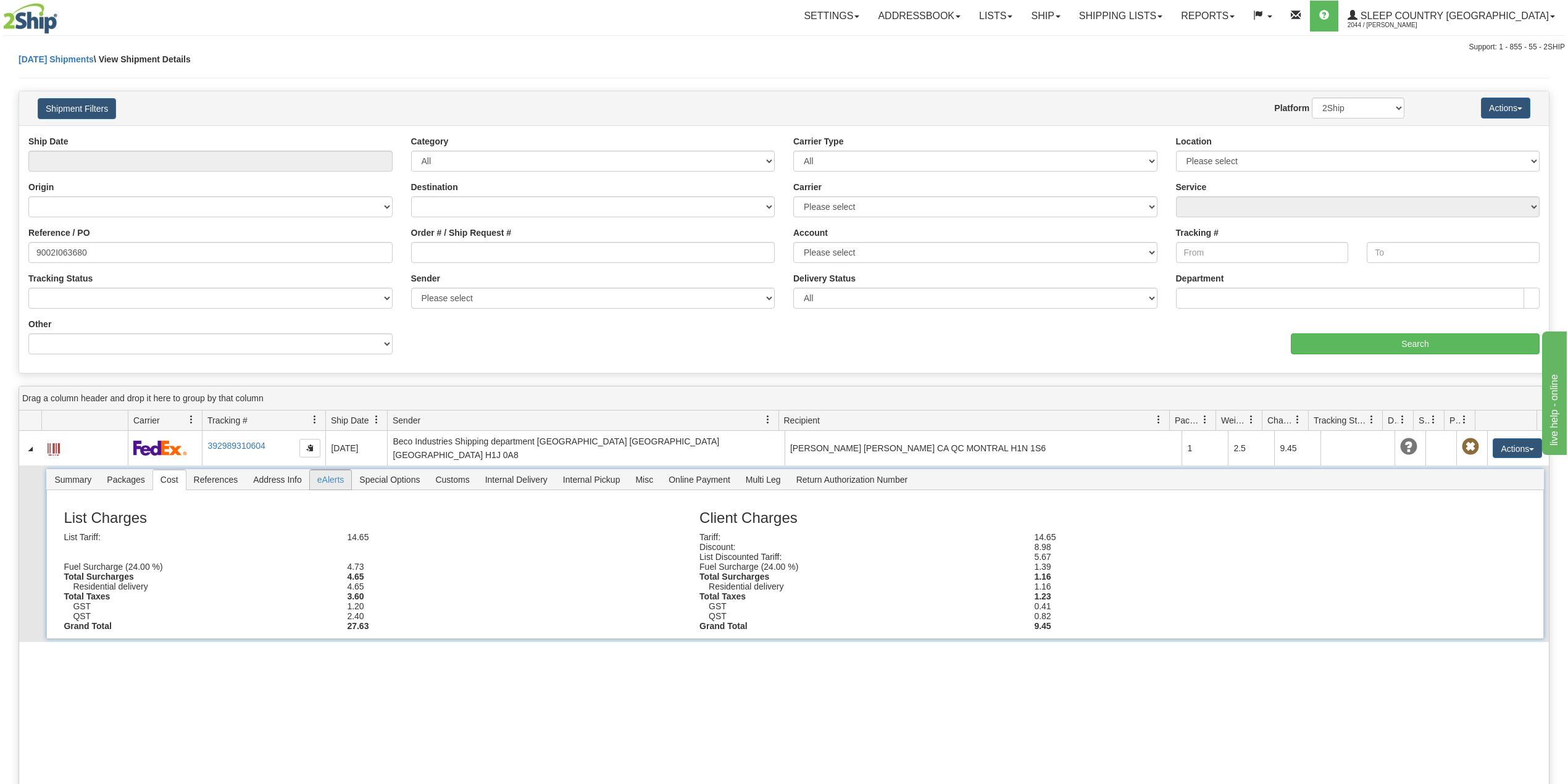
click at [344, 473] on span "eAlerts" at bounding box center [331, 480] width 42 height 20
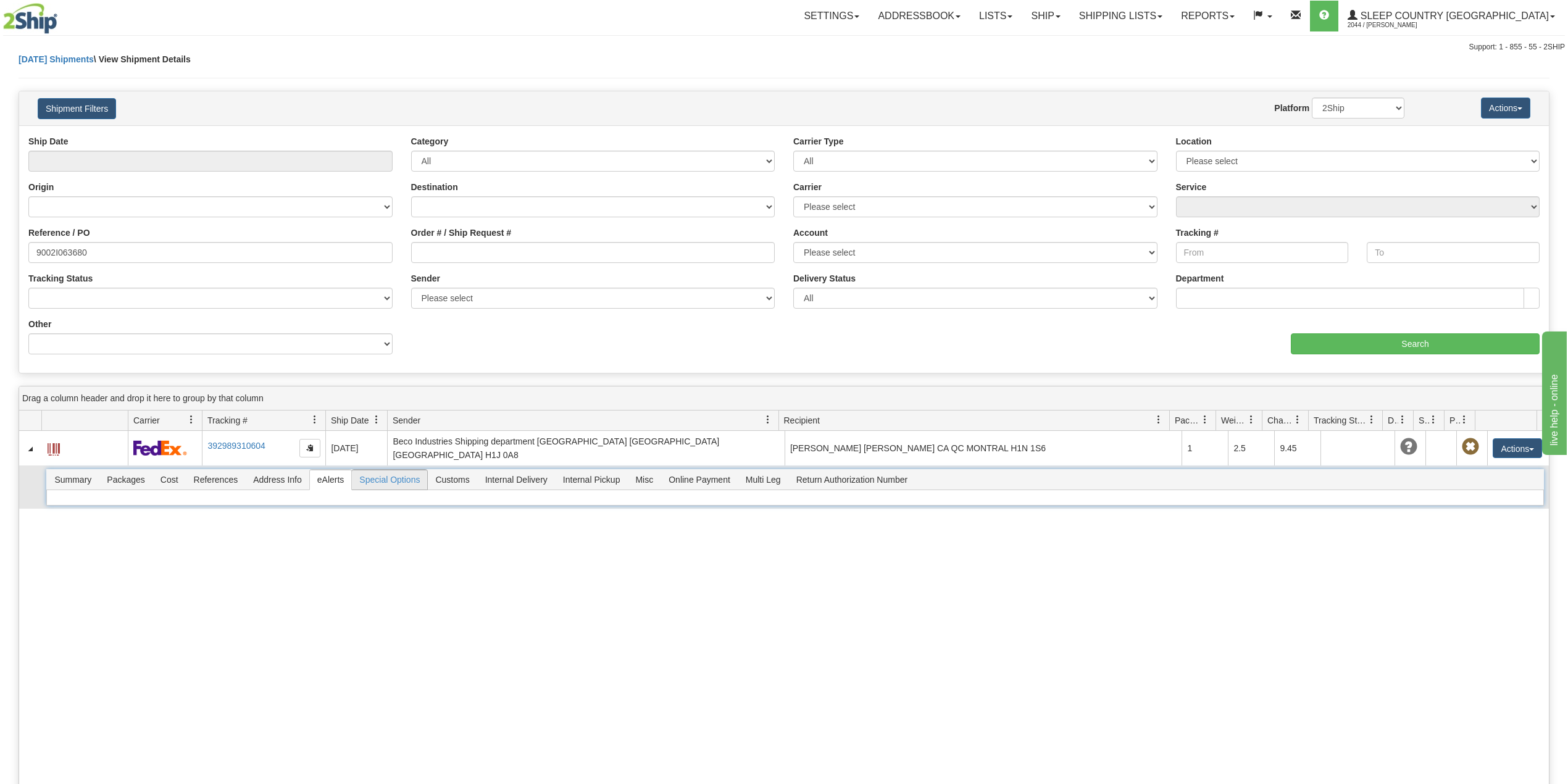
click at [405, 480] on span "Special Options" at bounding box center [390, 480] width 75 height 20
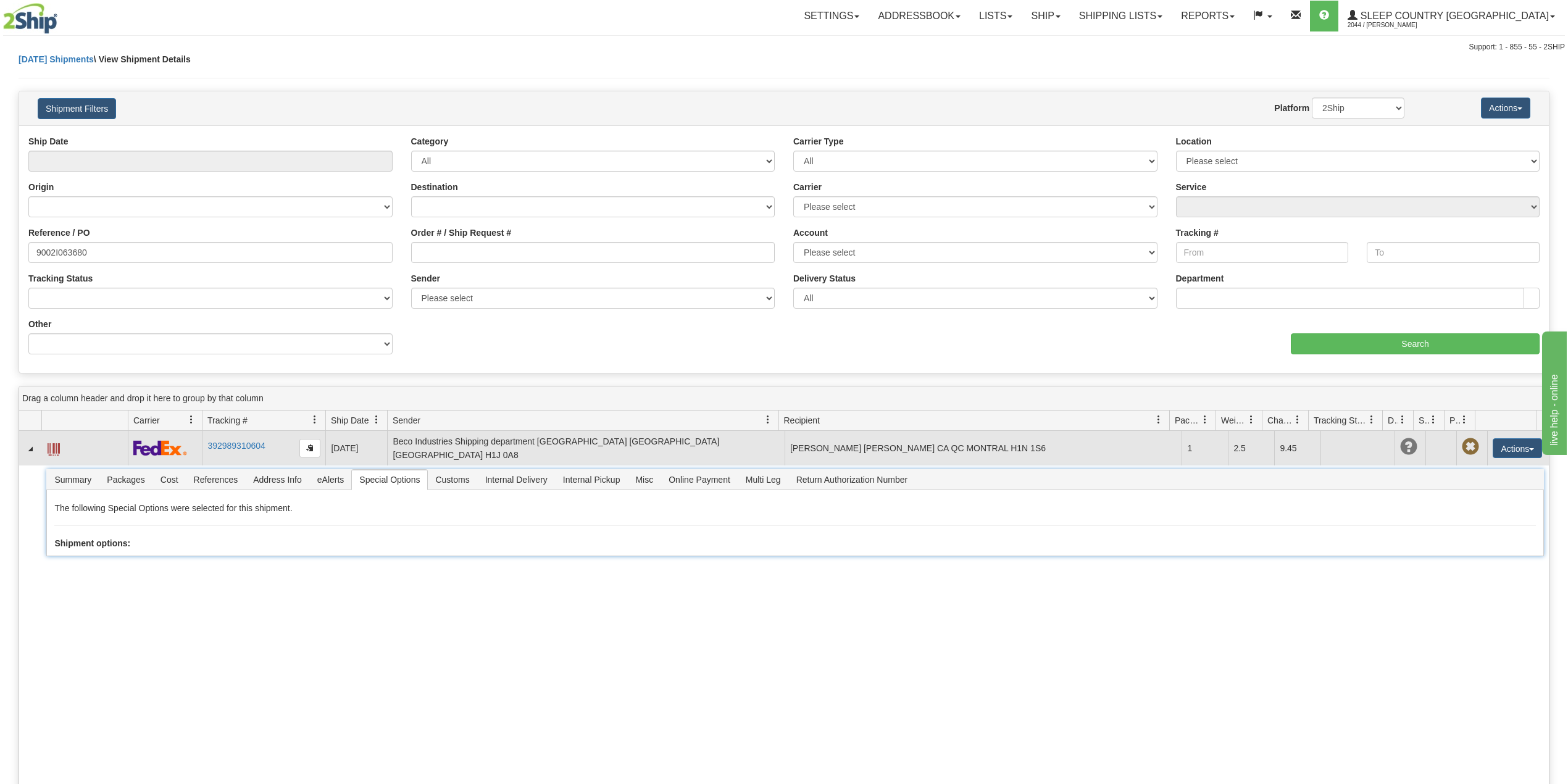
click at [59, 445] on span at bounding box center [53, 449] width 12 height 12
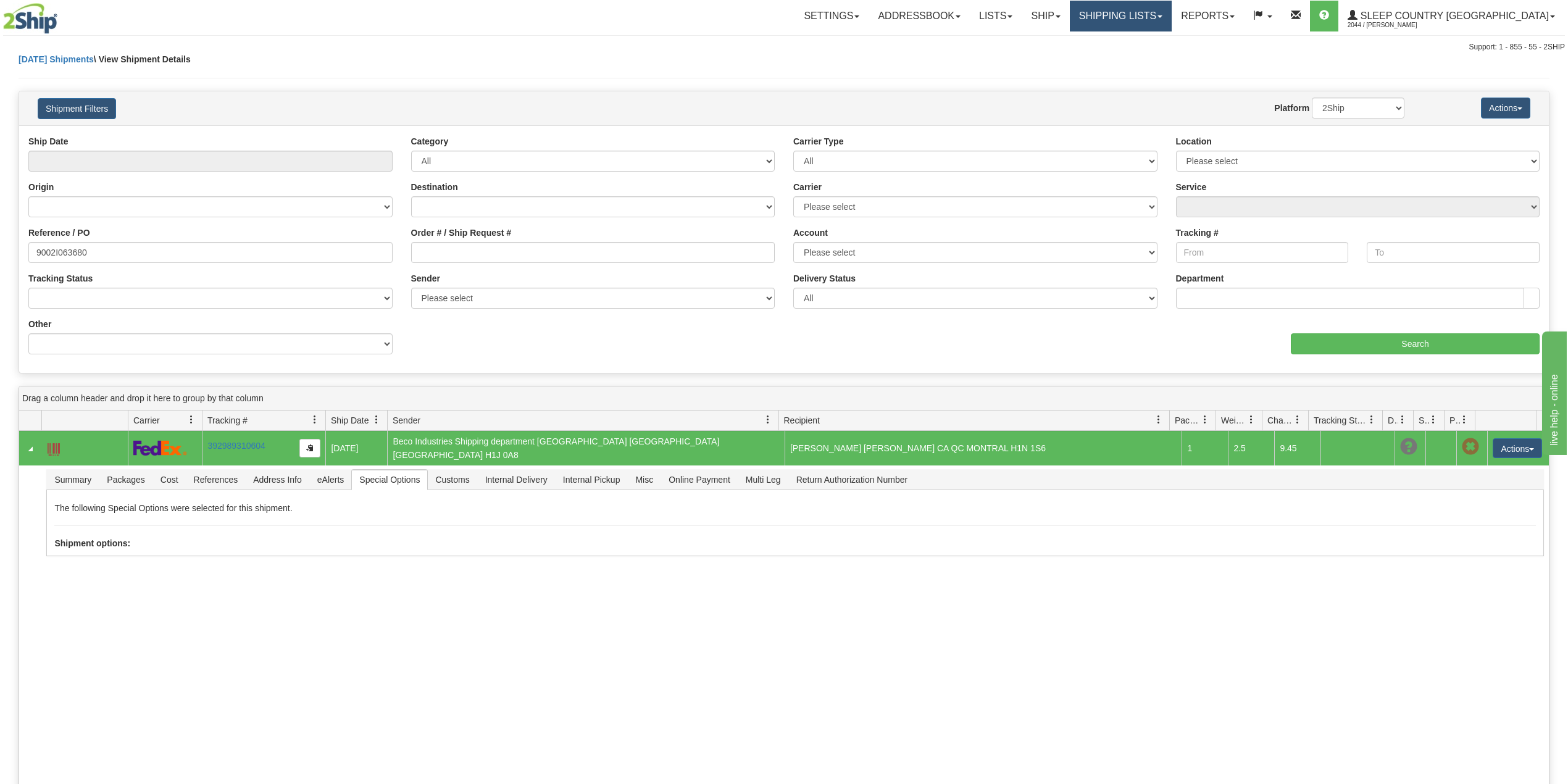
click at [1157, 17] on link "Shipping lists" at bounding box center [1120, 16] width 102 height 31
click at [1151, 53] on link "Search Shipment History" at bounding box center [1111, 59] width 121 height 16
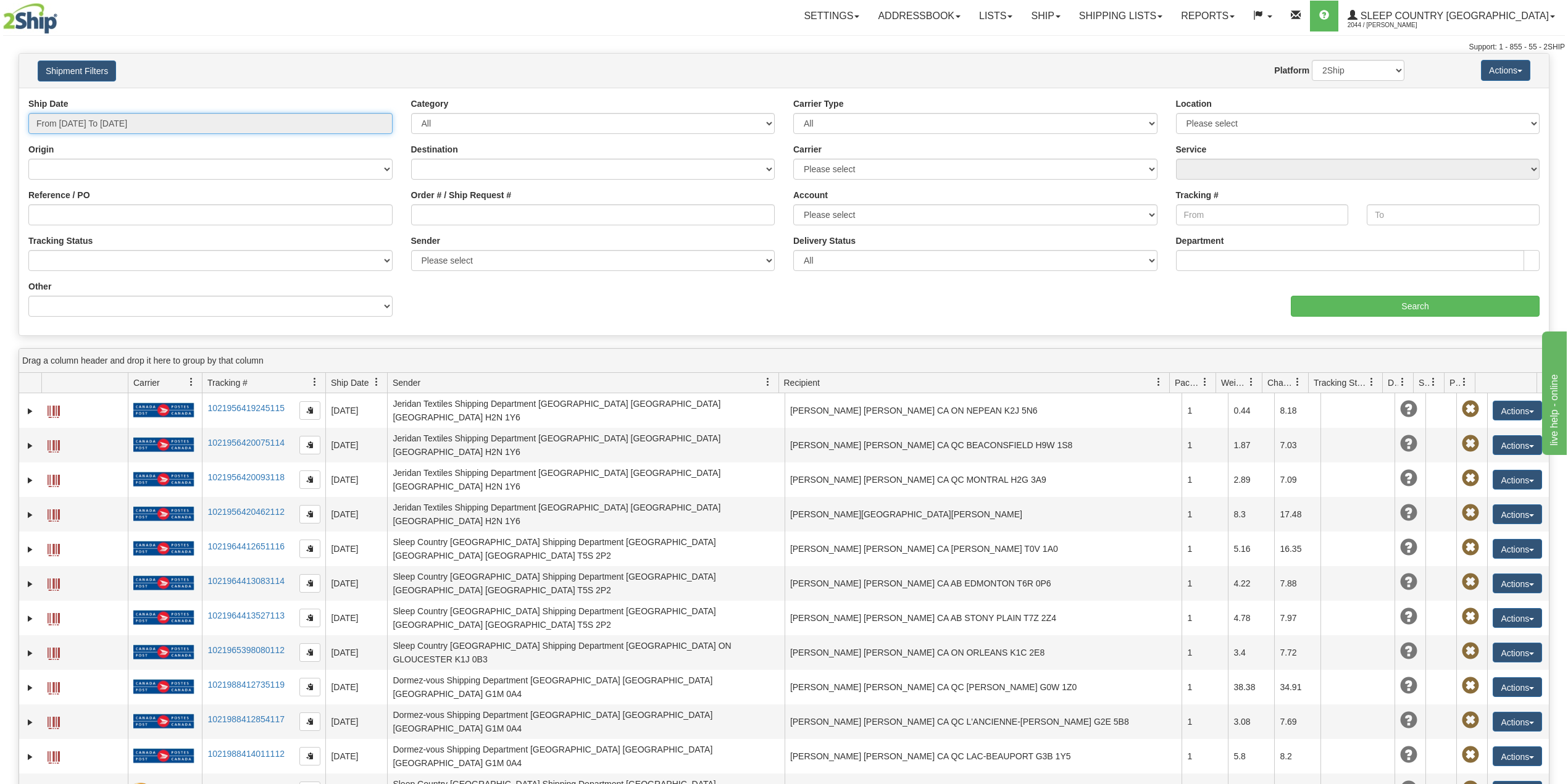
click at [132, 124] on input "From [DATE] To [DATE]" at bounding box center [210, 124] width 364 height 21
click at [96, 208] on li "Last 30 Days" at bounding box center [82, 213] width 98 height 17
type input "From [DATE] To [DATE]"
click at [101, 211] on input "Reference / PO" at bounding box center [210, 214] width 364 height 21
paste input "9002I053392"
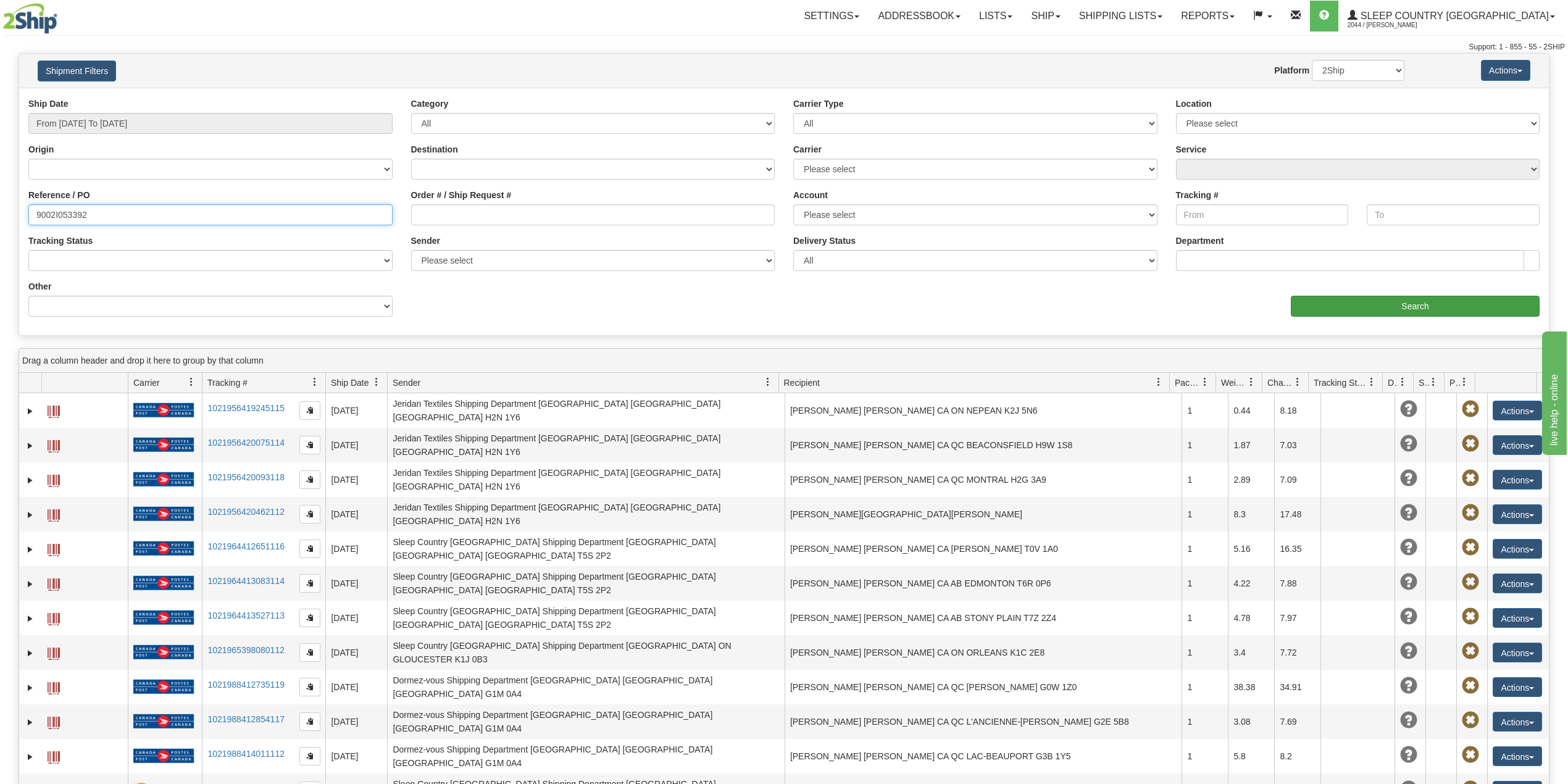
type input "9002I053392"
click at [1475, 305] on input "Search" at bounding box center [1415, 306] width 249 height 21
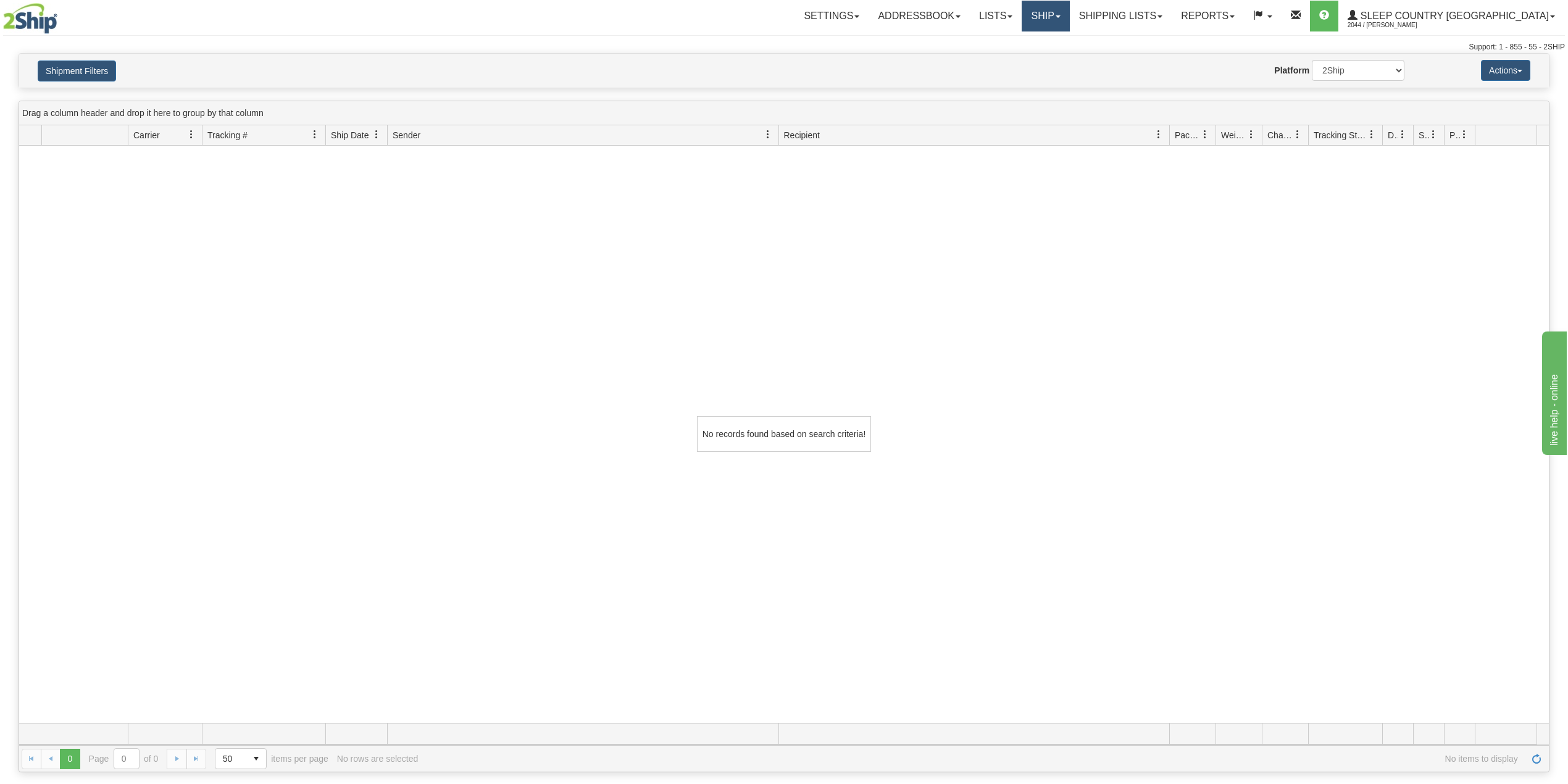
click at [1070, 13] on link "Ship" at bounding box center [1045, 16] width 48 height 31
click at [1057, 57] on span "OnHold / Order Queue" at bounding box center [1013, 59] width 87 height 10
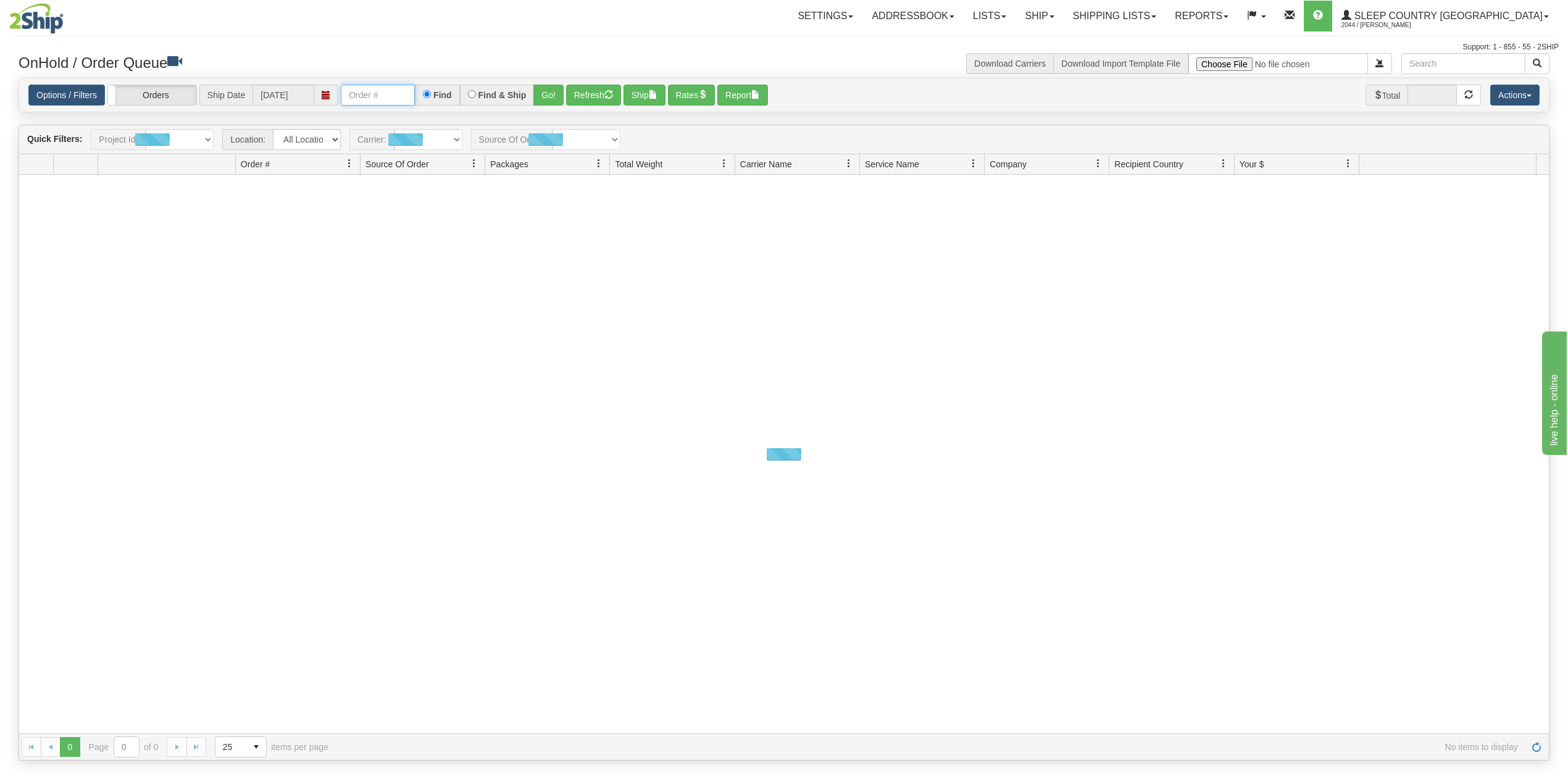
click at [381, 96] on input "text" at bounding box center [377, 95] width 74 height 21
paste input "9002I053392"
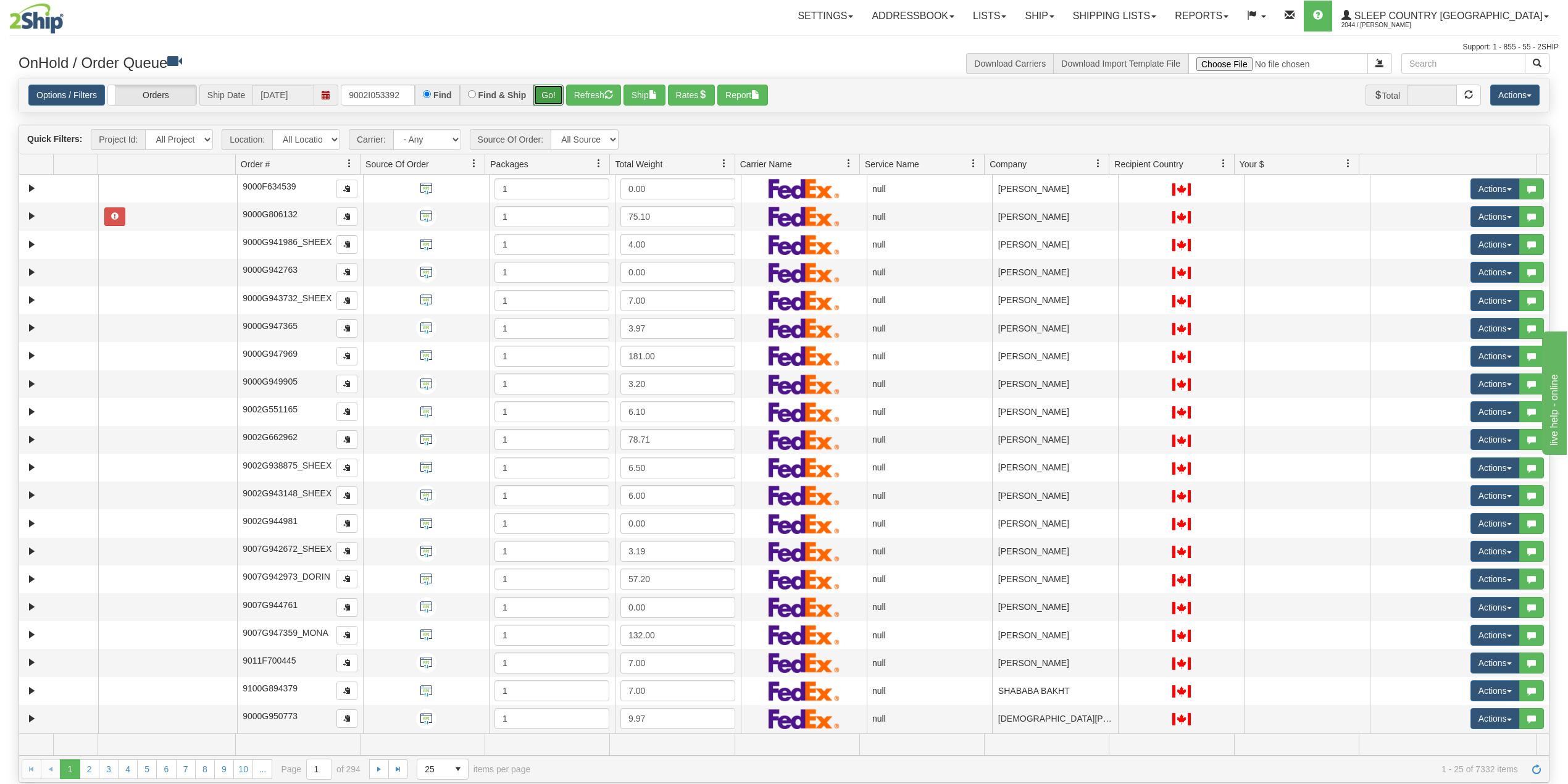
click at [555, 92] on button "Go!" at bounding box center [549, 95] width 30 height 21
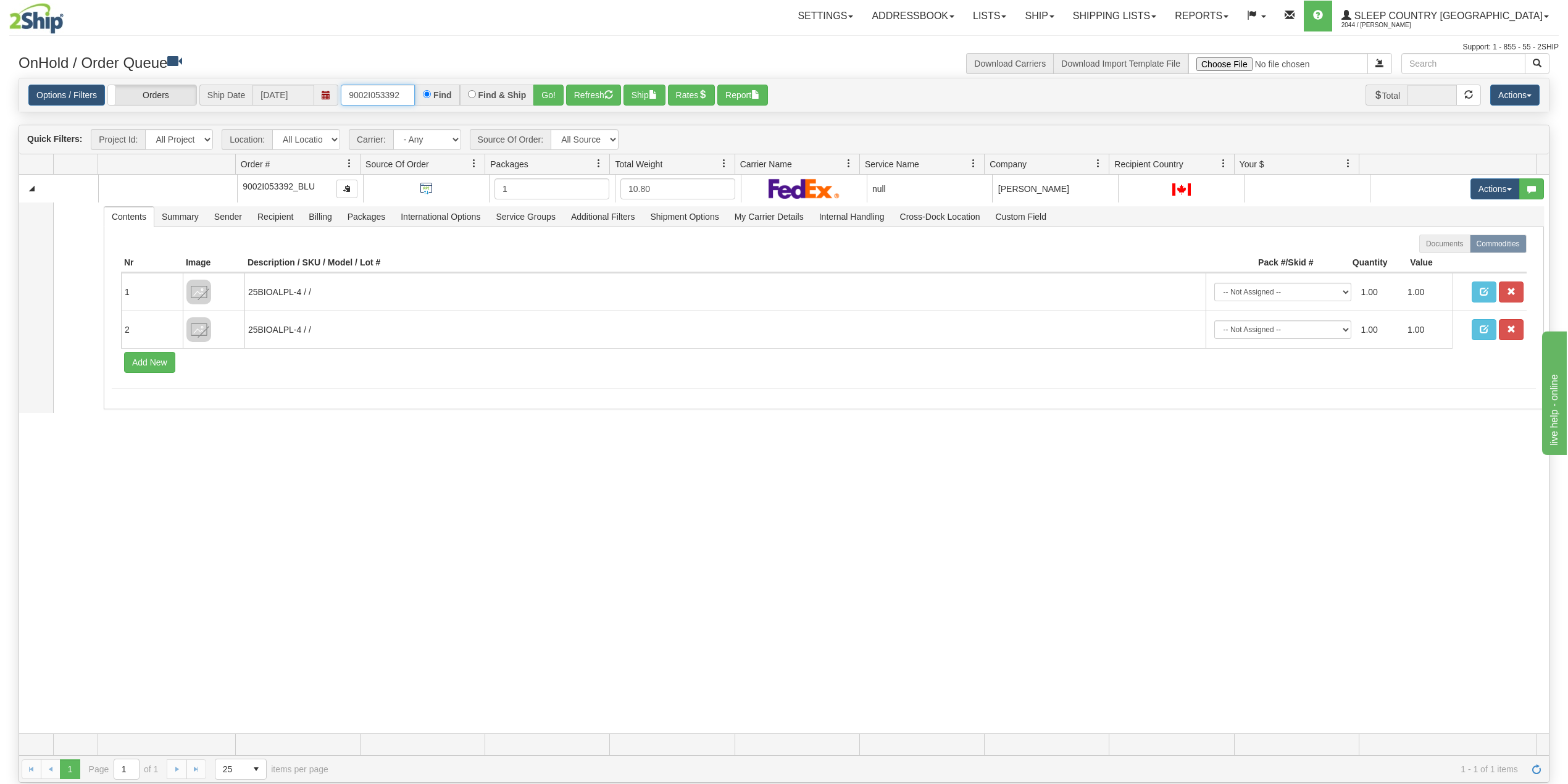
click at [376, 95] on input "9002I053392" at bounding box center [377, 95] width 74 height 21
click at [376, 94] on input "9002I053392" at bounding box center [377, 95] width 74 height 21
paste input "6401"
type input "9002I056401"
click at [546, 96] on button "Go!" at bounding box center [549, 95] width 30 height 21
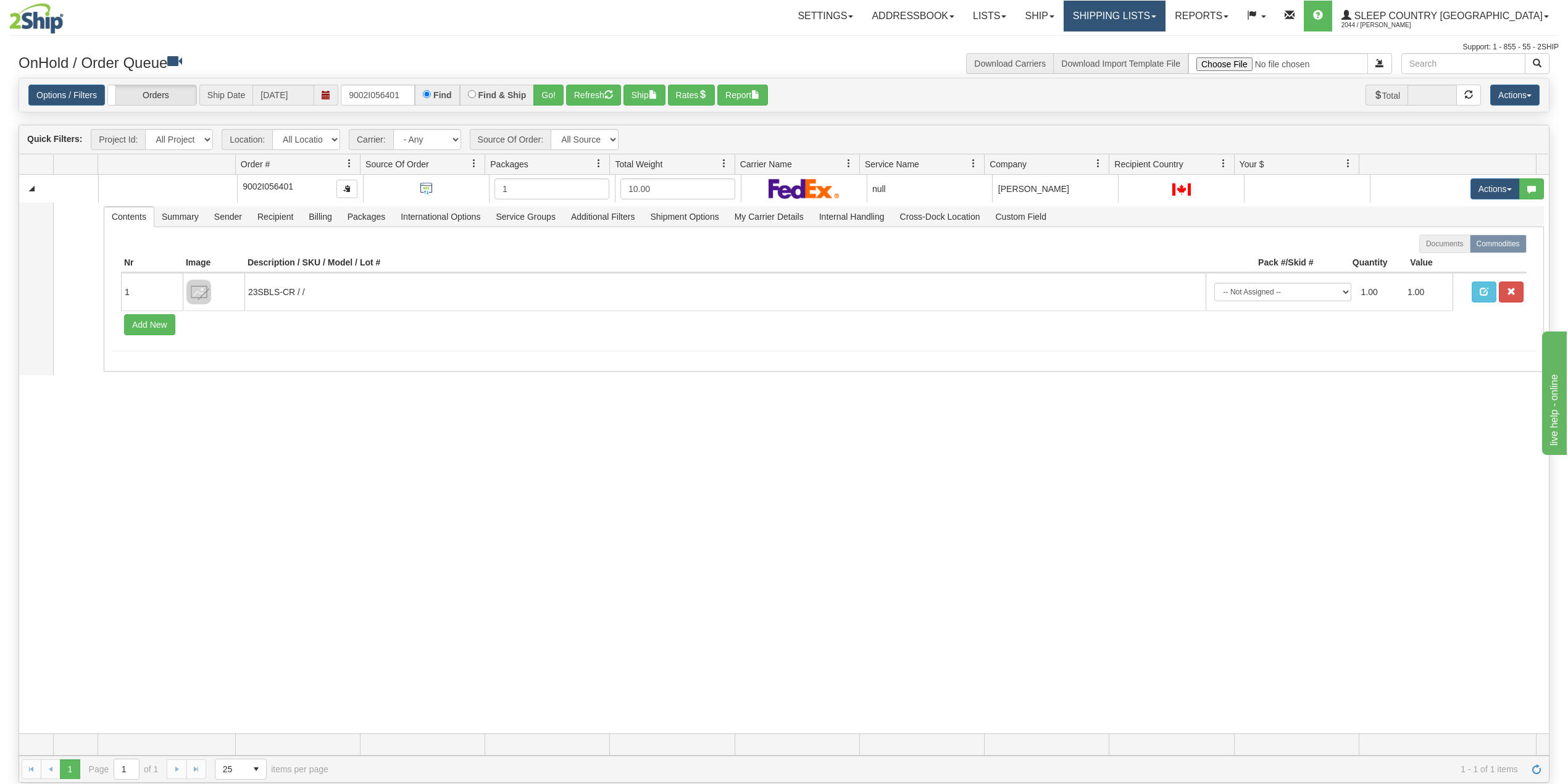
click at [1171, 1] on nav "Toggle navigation Settings Shipping Preferences Fields Preferences New Groups" at bounding box center [917, 16] width 1282 height 32
click at [1163, 20] on link "Shipping lists" at bounding box center [1115, 16] width 102 height 31
click at [1153, 55] on span "Search Shipment History" at bounding box center [1104, 59] width 96 height 10
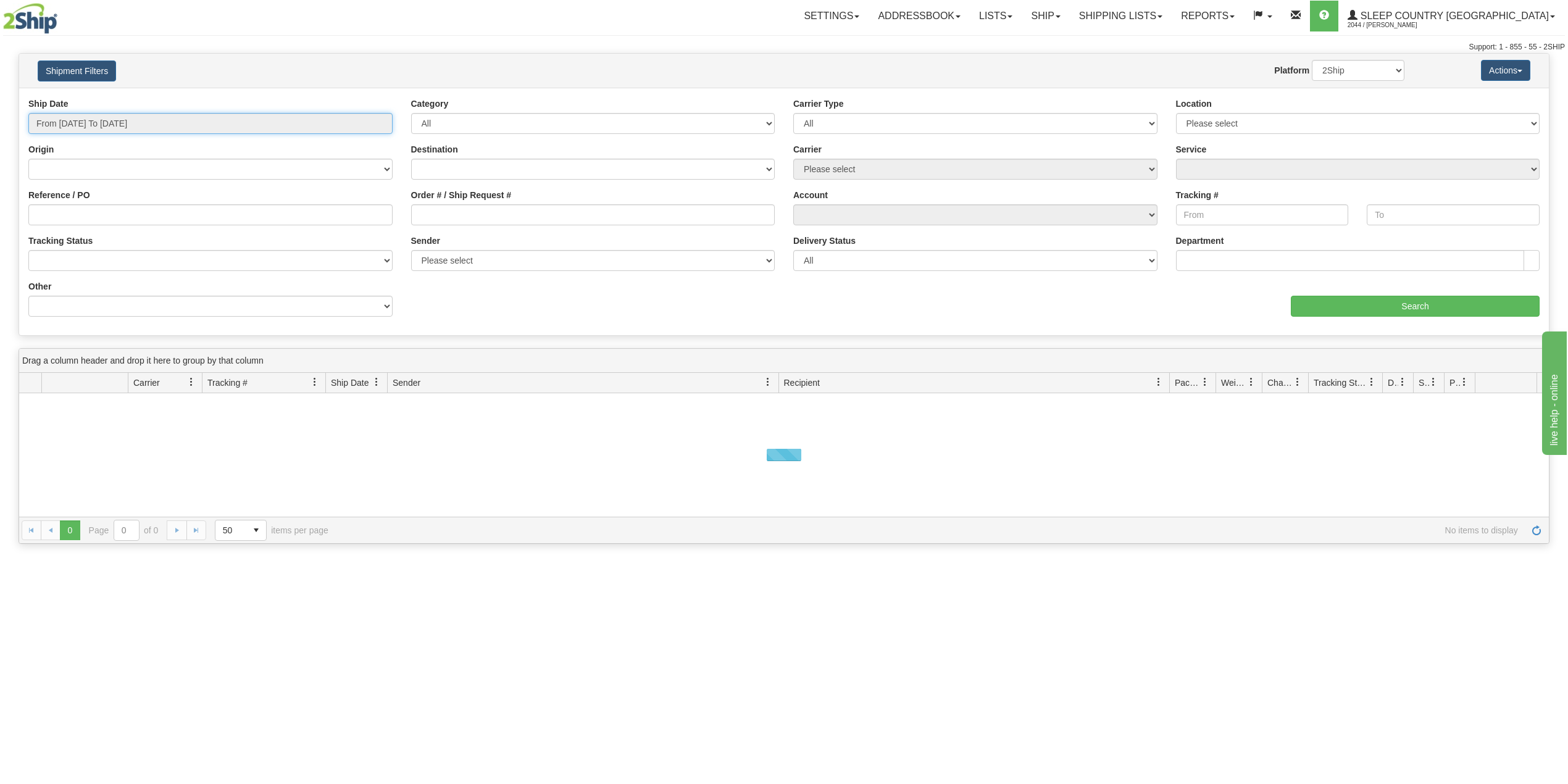
click at [111, 124] on input "From [DATE] To [DATE]" at bounding box center [210, 124] width 364 height 21
click at [87, 211] on li "Last 30 Days" at bounding box center [82, 213] width 98 height 17
type input "From [DATE] To [DATE]"
click at [88, 213] on input "Reference / PO" at bounding box center [210, 214] width 364 height 21
paste input "9002I056401"
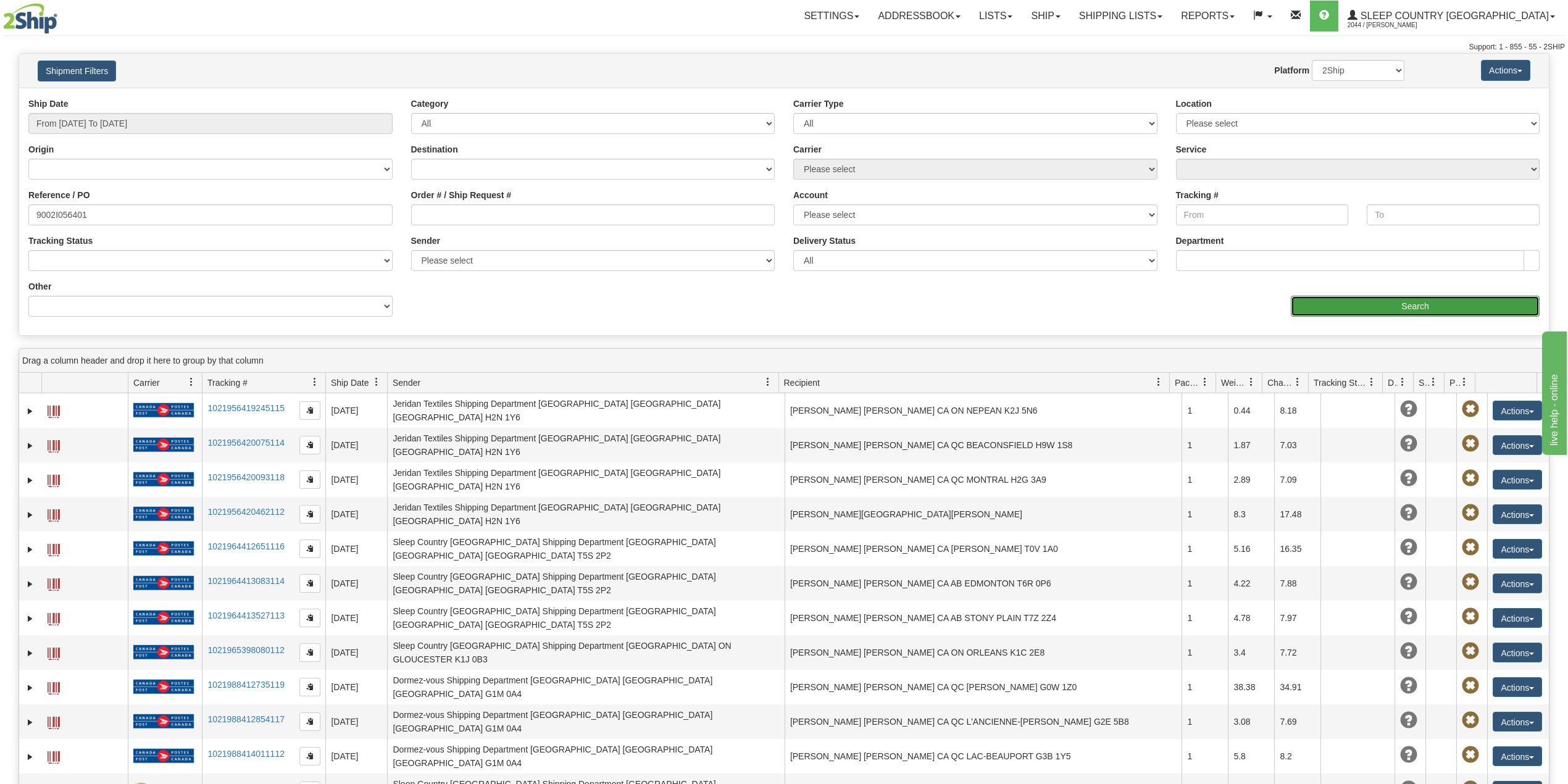
click at [1454, 305] on input "Search" at bounding box center [1415, 306] width 249 height 21
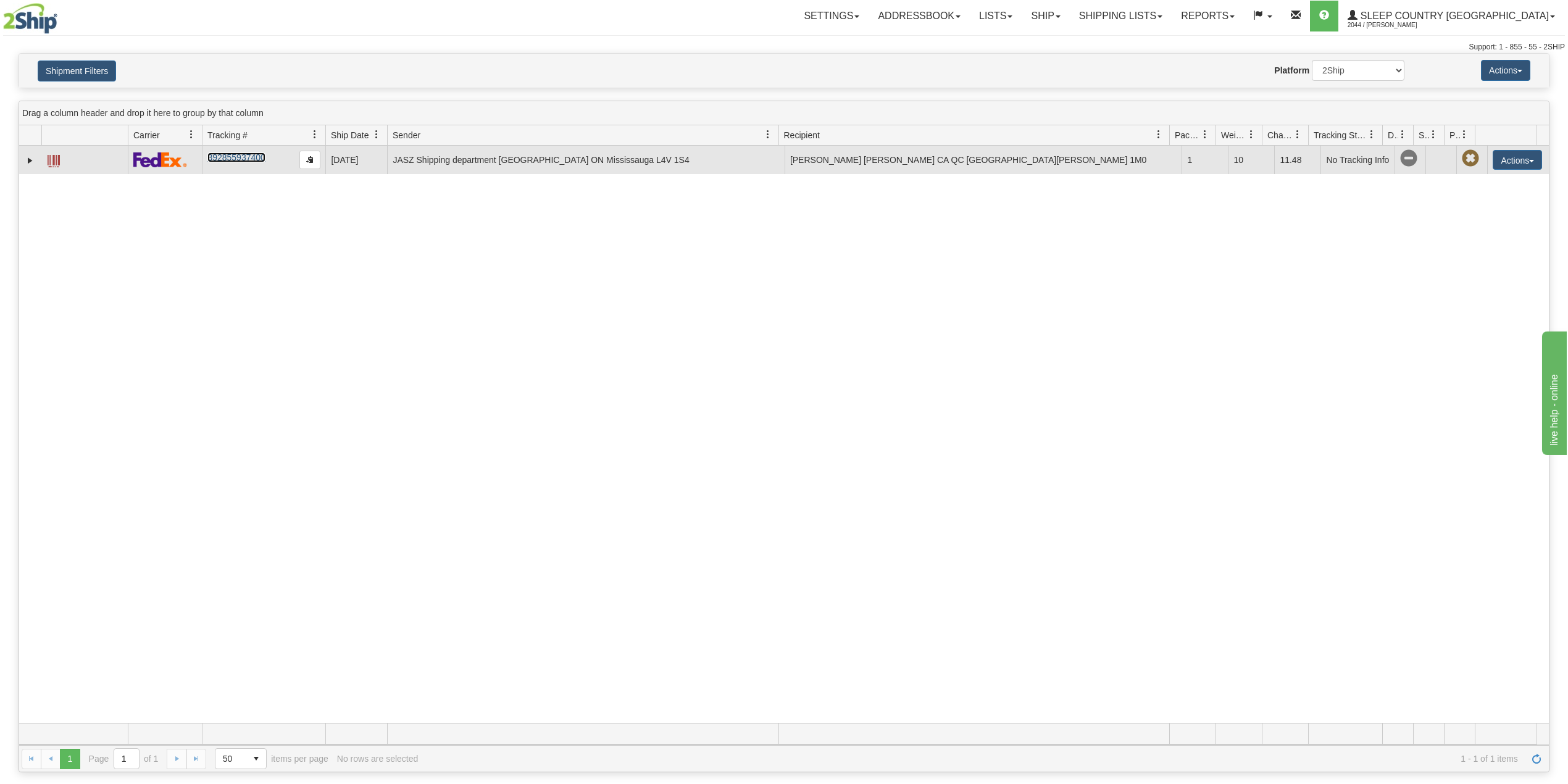
click at [222, 162] on link "392855937400" at bounding box center [235, 157] width 57 height 10
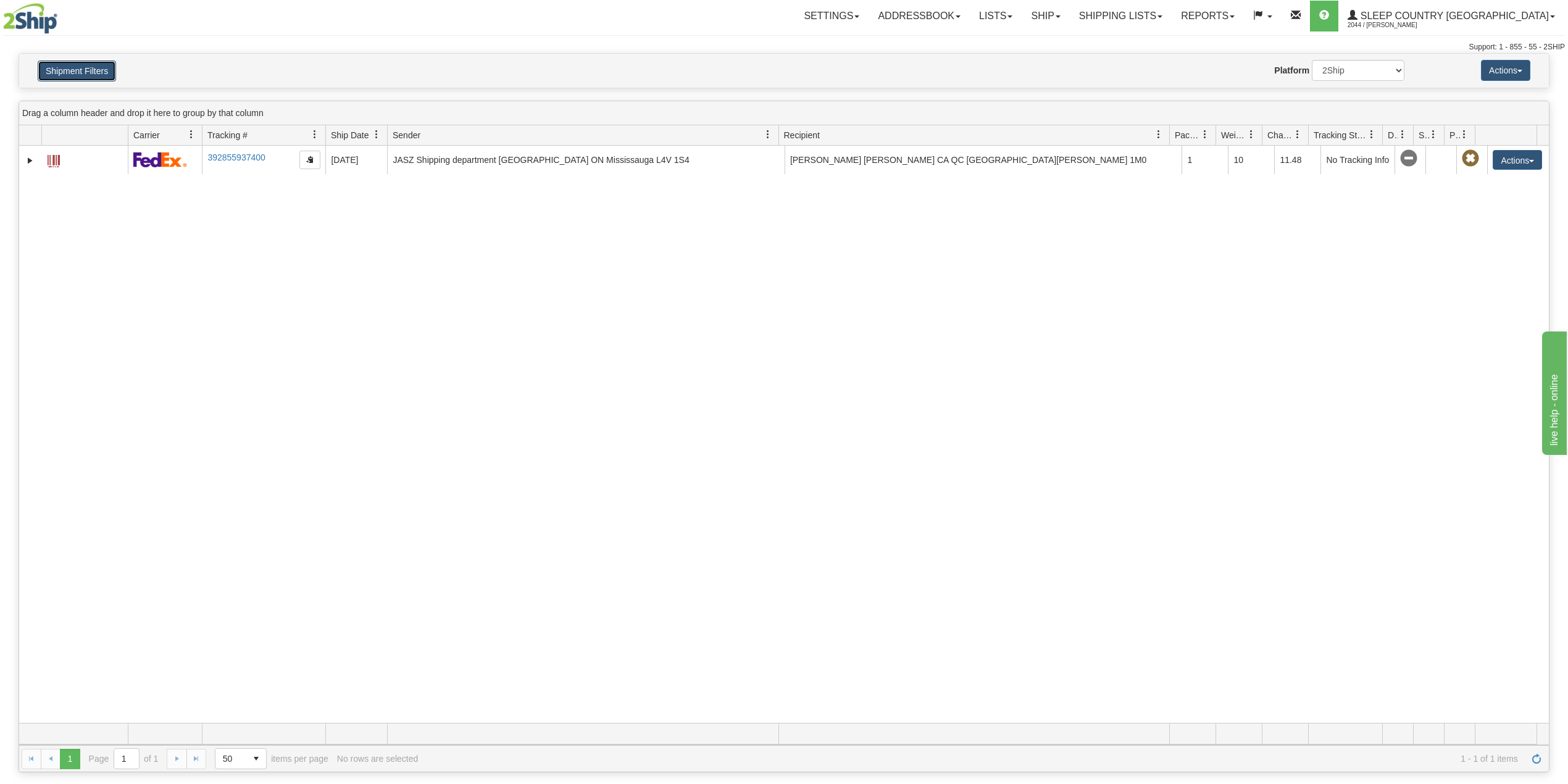
click at [77, 79] on button "Shipment Filters" at bounding box center [77, 71] width 79 height 21
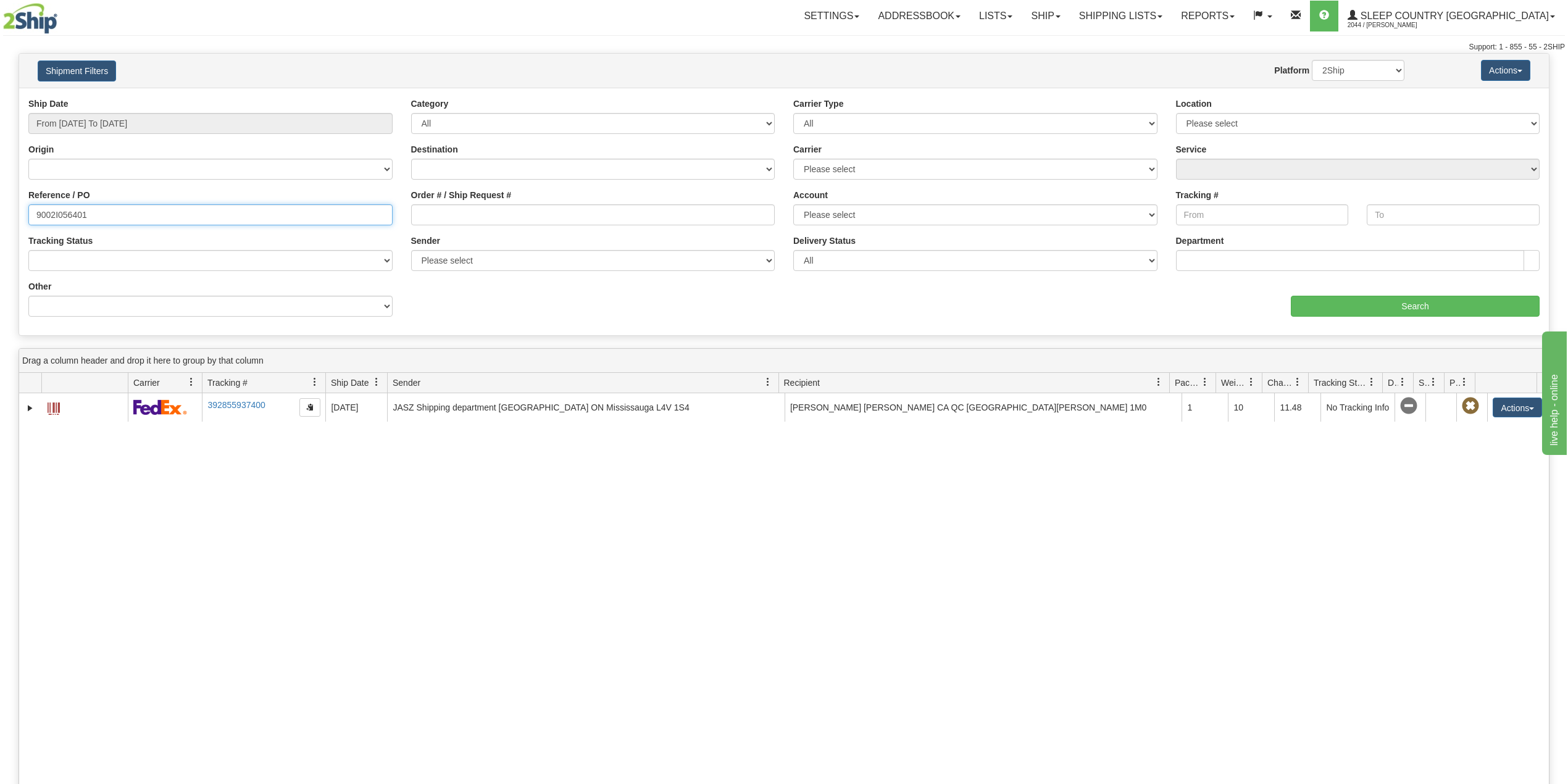
click at [75, 210] on input "9002I056401" at bounding box center [210, 214] width 364 height 21
click at [75, 209] on input "9002I056401" at bounding box center [210, 214] width 364 height 21
paste input "0I014977"
type input "9000I014977"
click at [1353, 298] on input "Search" at bounding box center [1415, 306] width 249 height 21
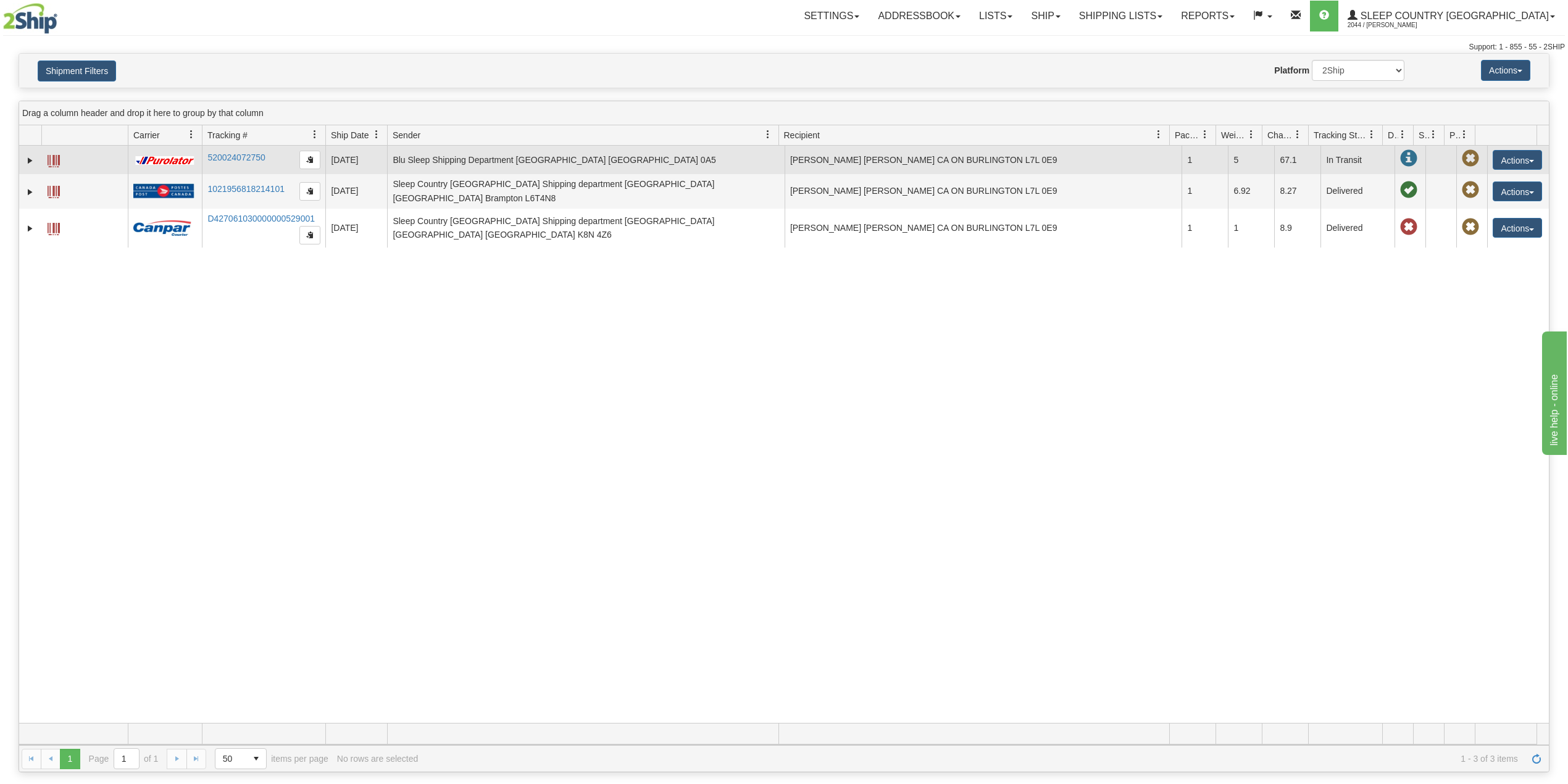
click at [22, 161] on td at bounding box center [30, 160] width 22 height 28
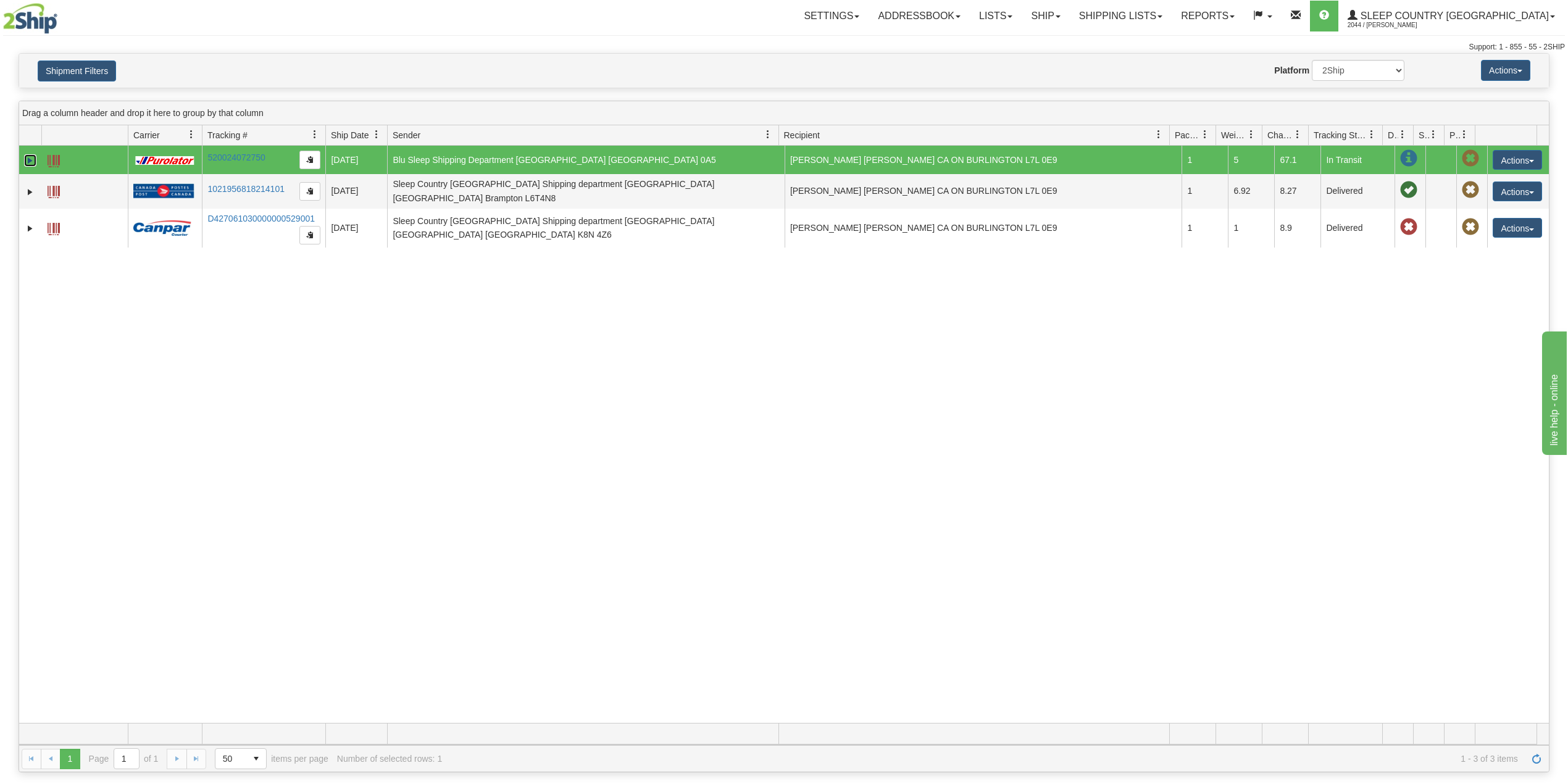
click at [24, 158] on link "Expand" at bounding box center [30, 160] width 12 height 12
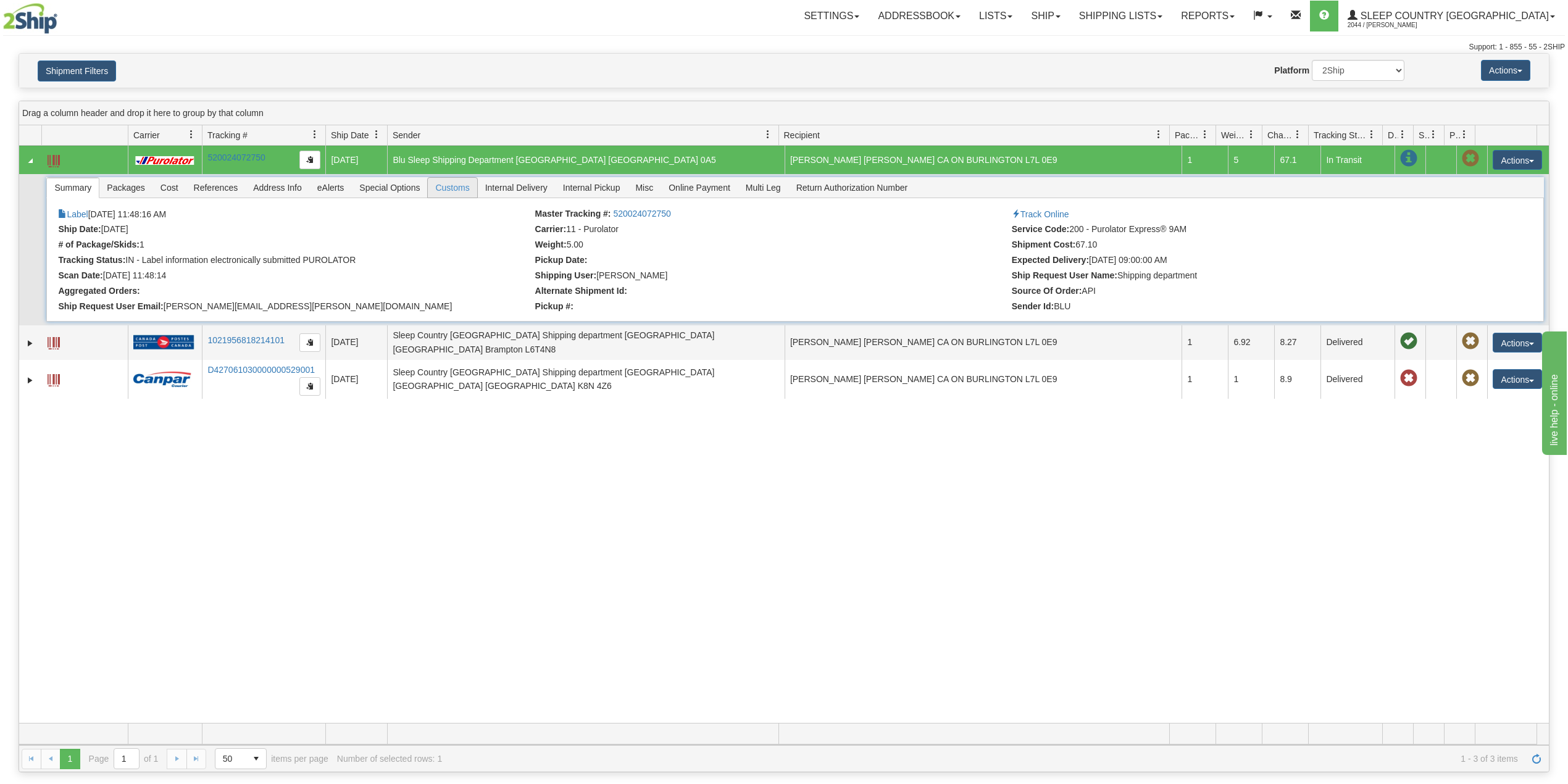
click at [451, 190] on span "Customs" at bounding box center [452, 187] width 49 height 20
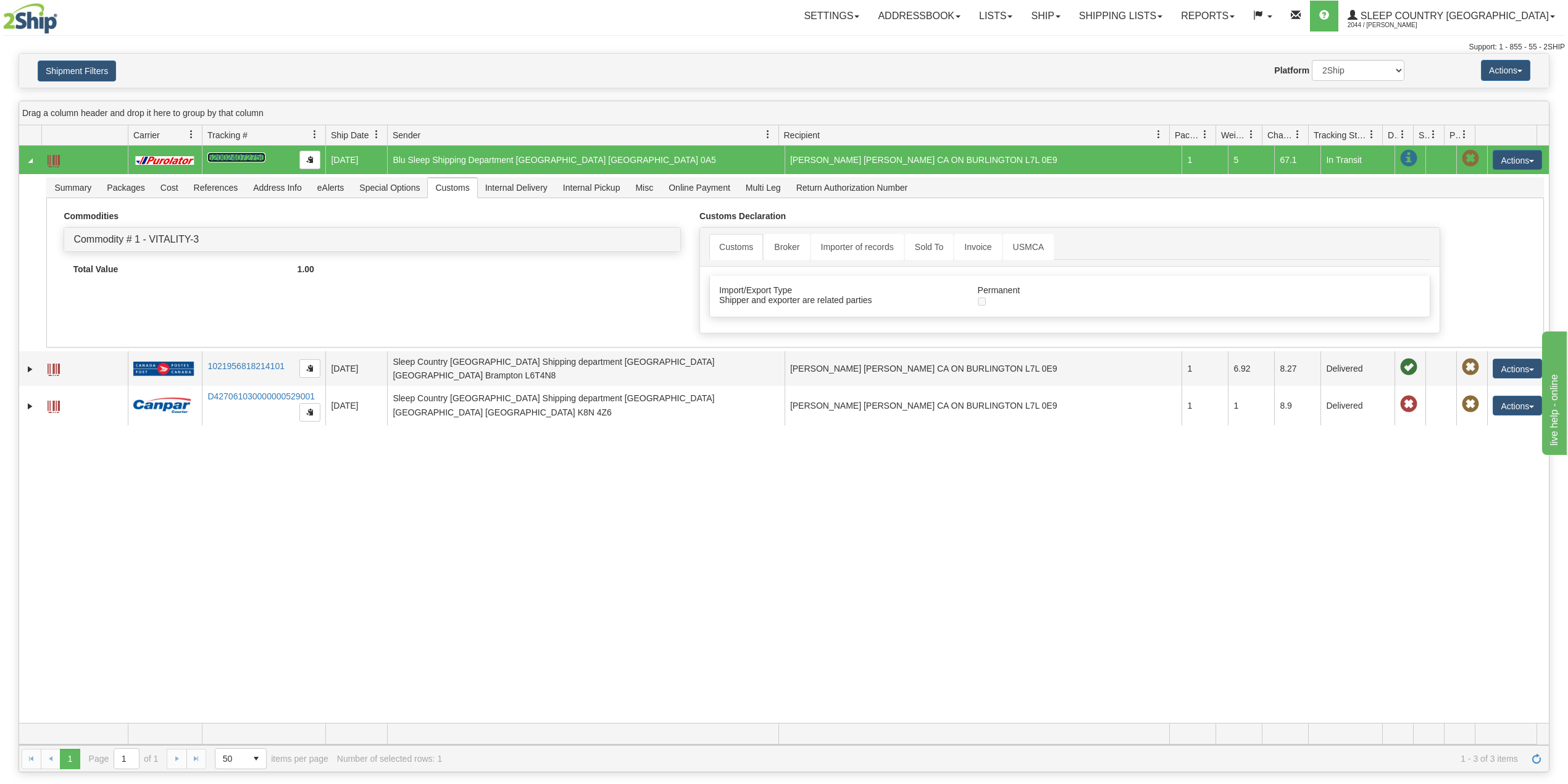
click at [248, 155] on link "520024072750" at bounding box center [235, 157] width 57 height 10
